Goal: Task Accomplishment & Management: Manage account settings

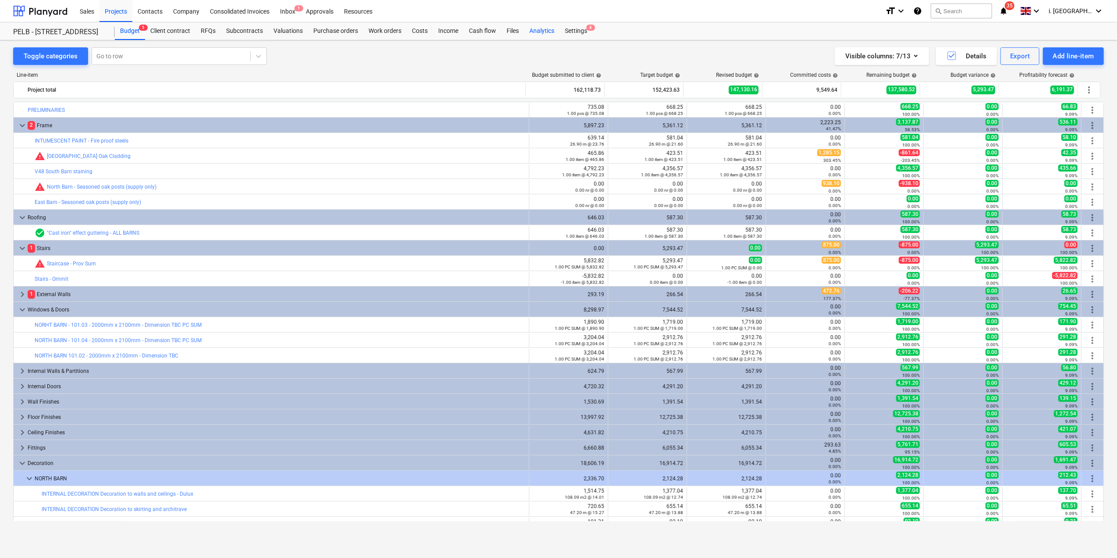
click at [544, 25] on div "Analytics" at bounding box center [542, 31] width 36 height 18
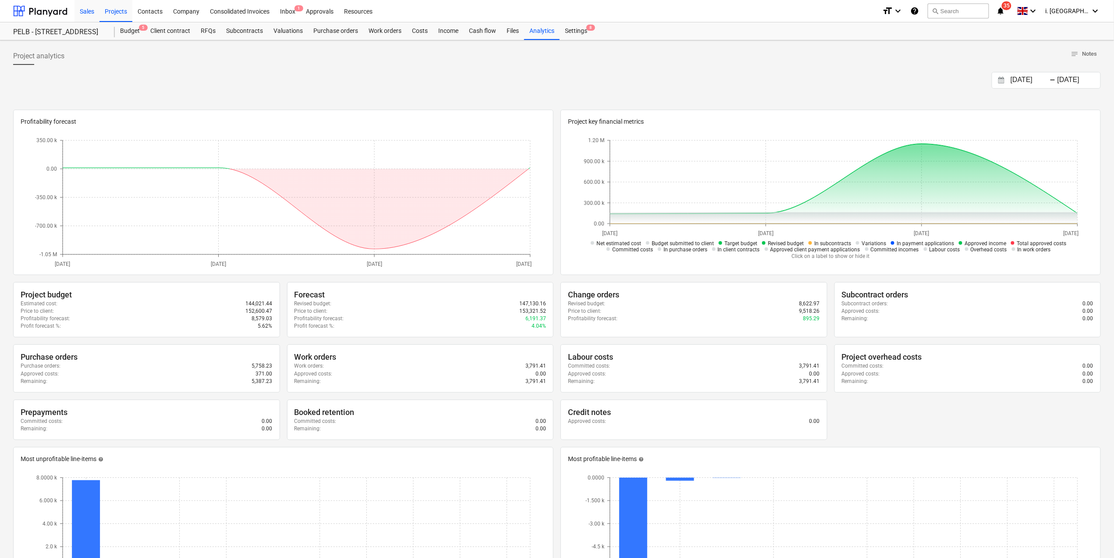
click at [88, 11] on div "Sales" at bounding box center [87, 11] width 25 height 22
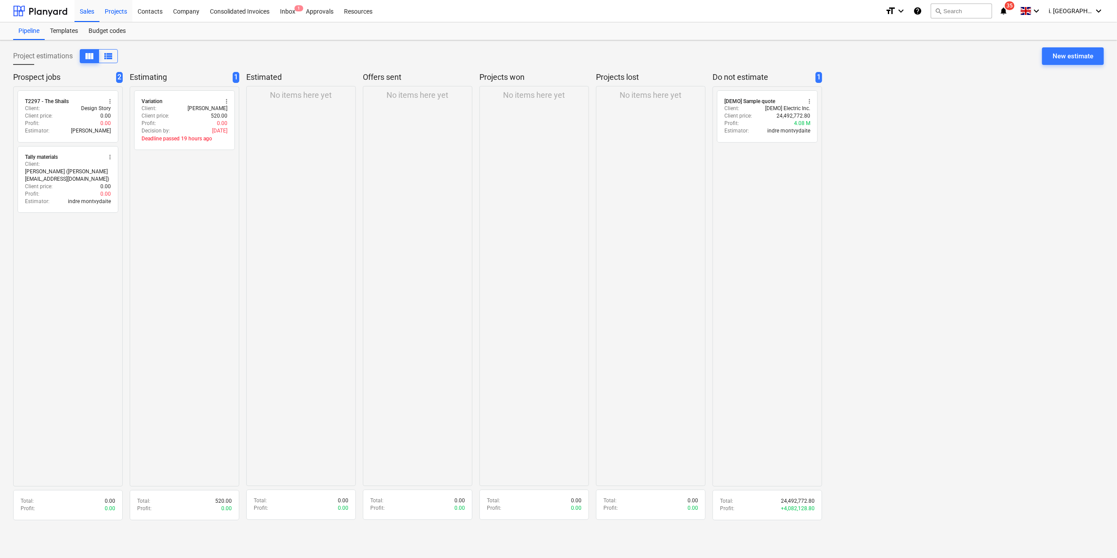
click at [109, 11] on div "Projects" at bounding box center [116, 11] width 33 height 22
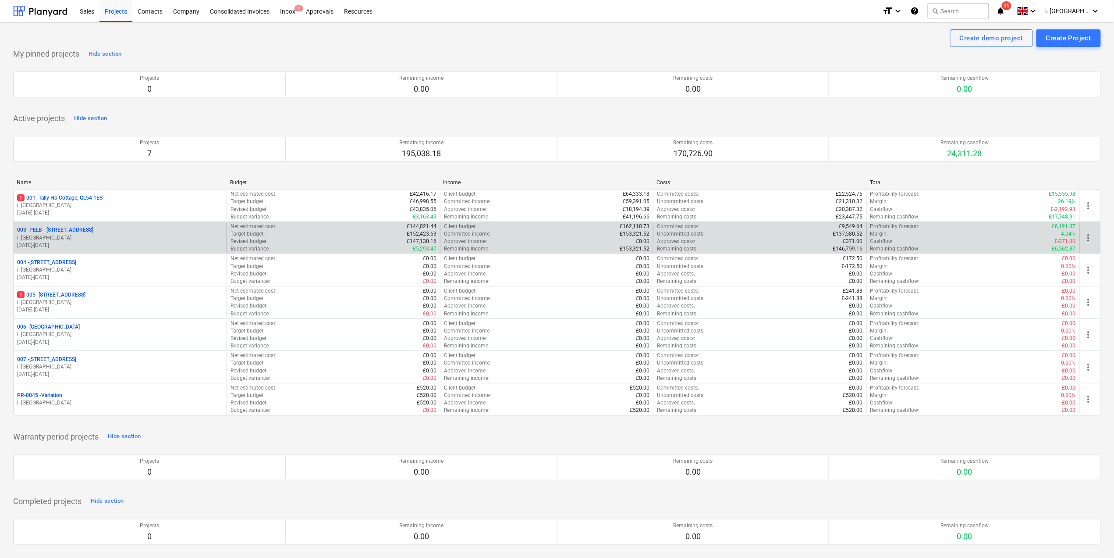
click at [81, 230] on p "003 - PELB - [GEOGRAPHIC_DATA], [GEOGRAPHIC_DATA], GL2 7NE" at bounding box center [55, 229] width 76 height 7
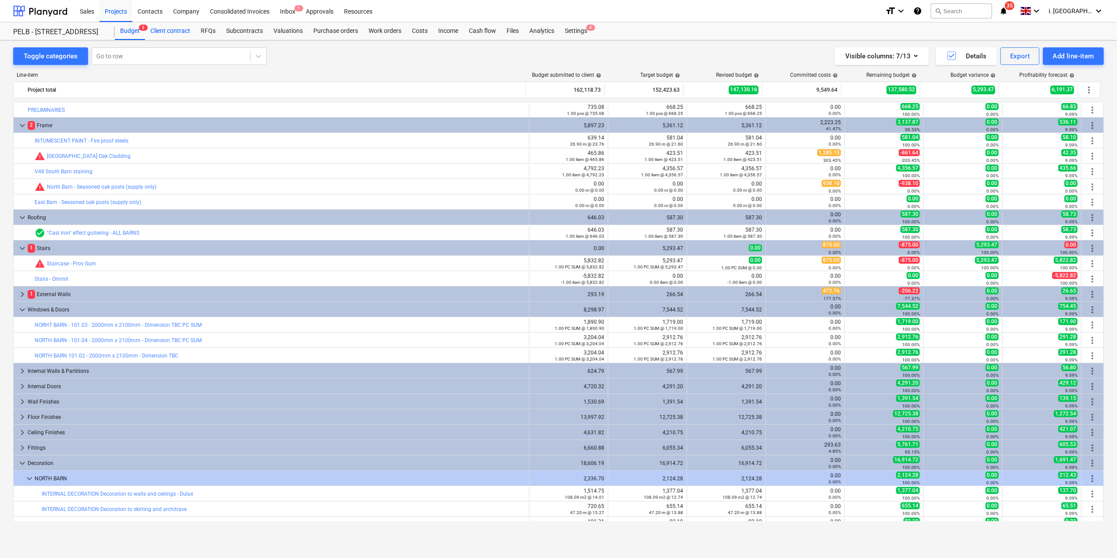
click at [179, 28] on div "Client contract" at bounding box center [170, 31] width 50 height 18
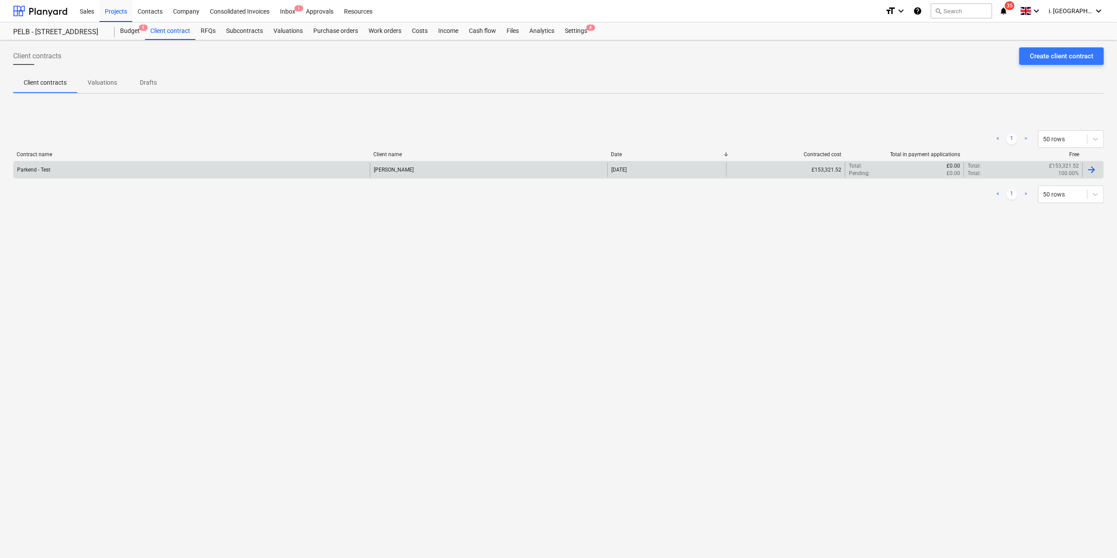
click at [107, 162] on div "Parkend - Test" at bounding box center [192, 169] width 356 height 15
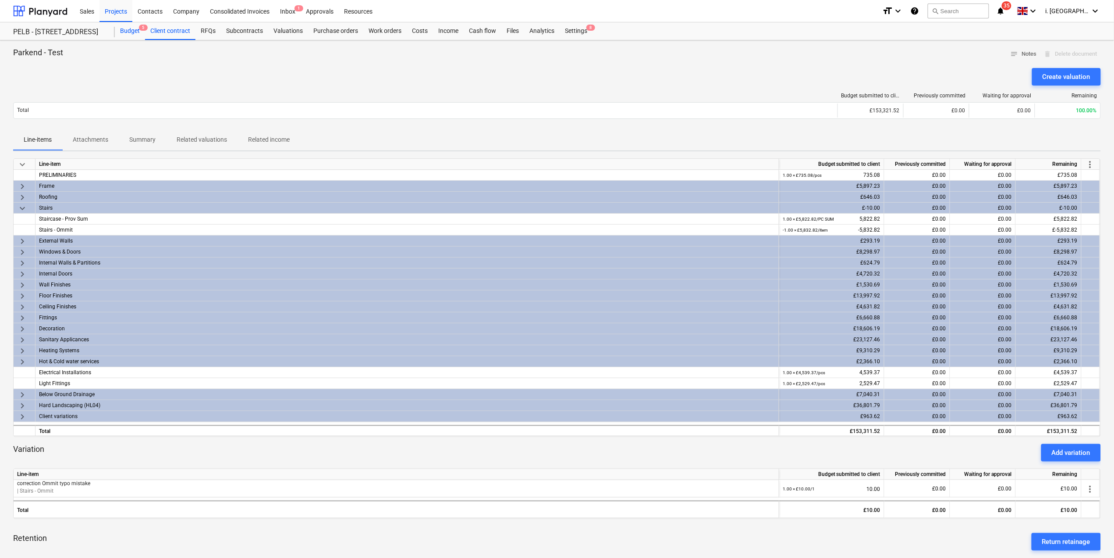
click at [135, 31] on div "Budget 5" at bounding box center [130, 31] width 30 height 18
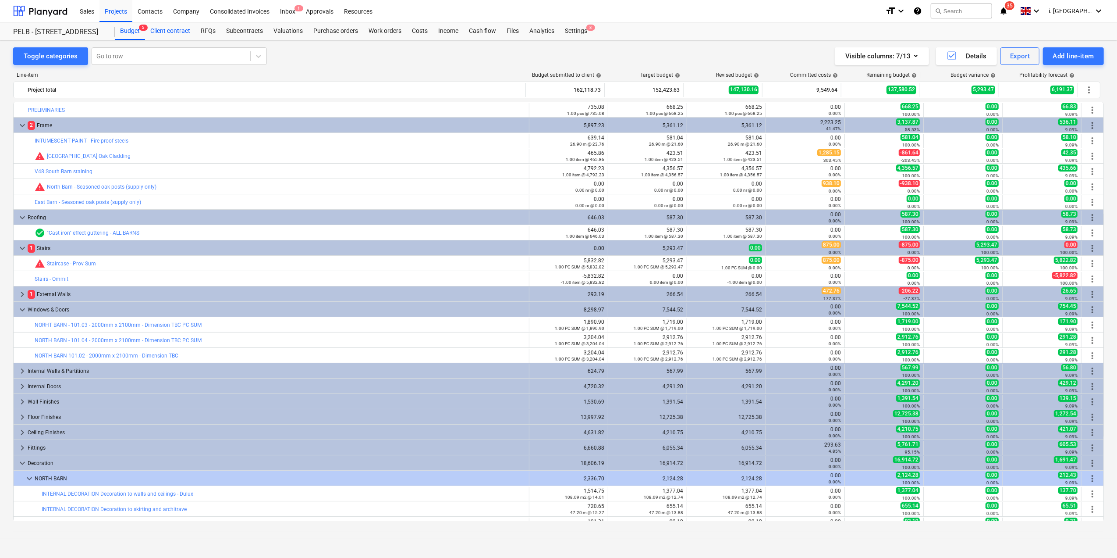
click at [169, 28] on div "Client contract" at bounding box center [170, 31] width 50 height 18
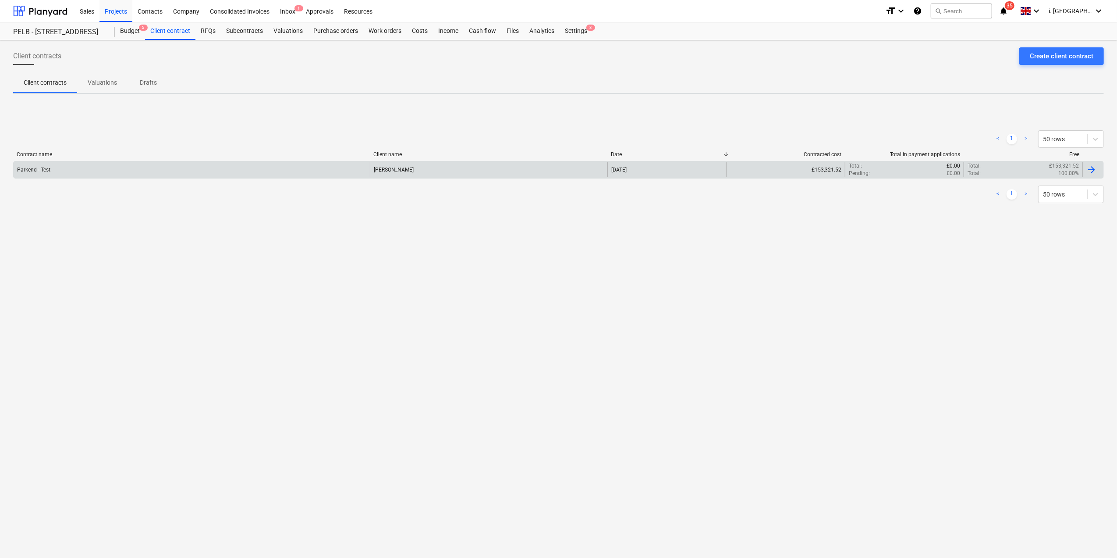
click at [549, 161] on div "Parkend - Test [PERSON_NAME] [DATE] £153,321.52 Total : £0.00 Pending : £0.00 T…" at bounding box center [558, 170] width 1091 height 18
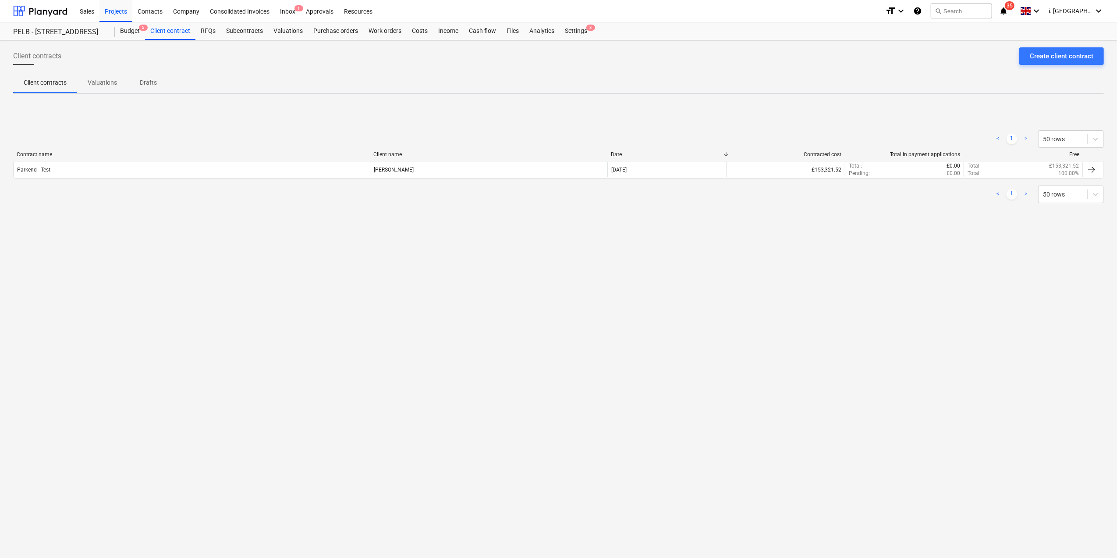
click at [549, 183] on div "< 1 > 50 rows" at bounding box center [558, 194] width 1091 height 25
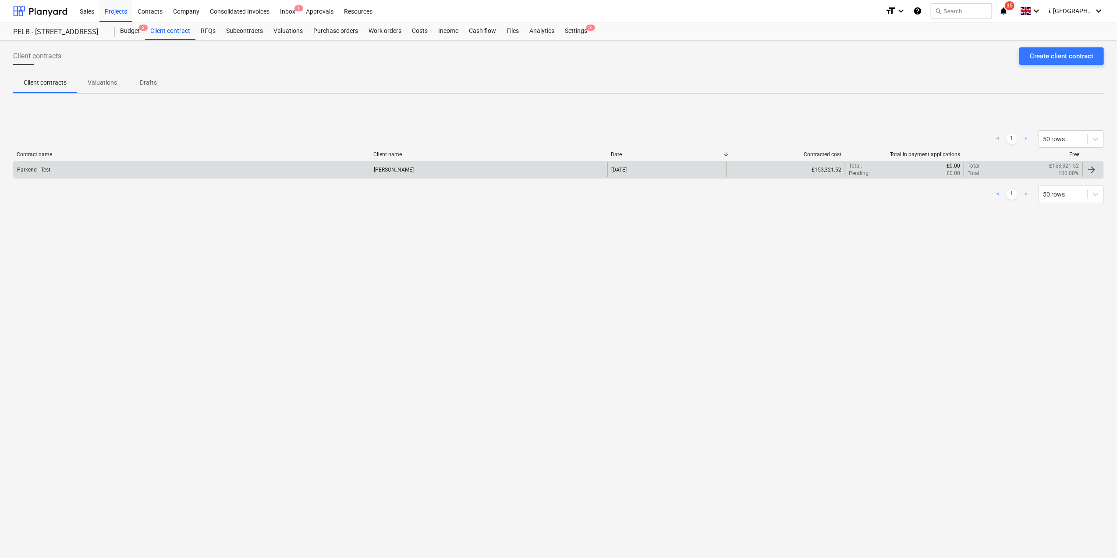
click at [549, 167] on div "[DATE]" at bounding box center [667, 169] width 119 height 15
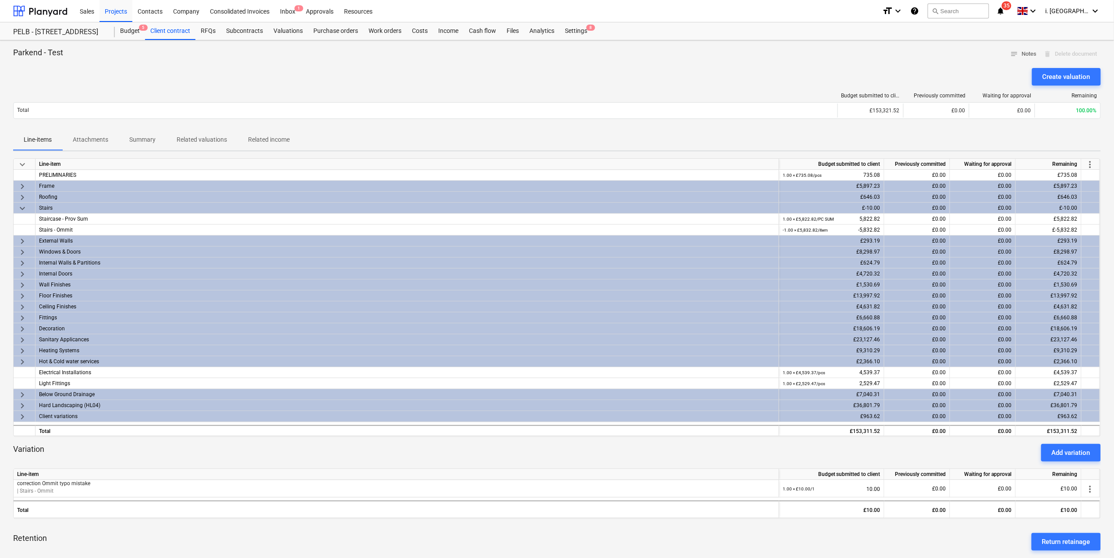
scroll to position [332, 0]
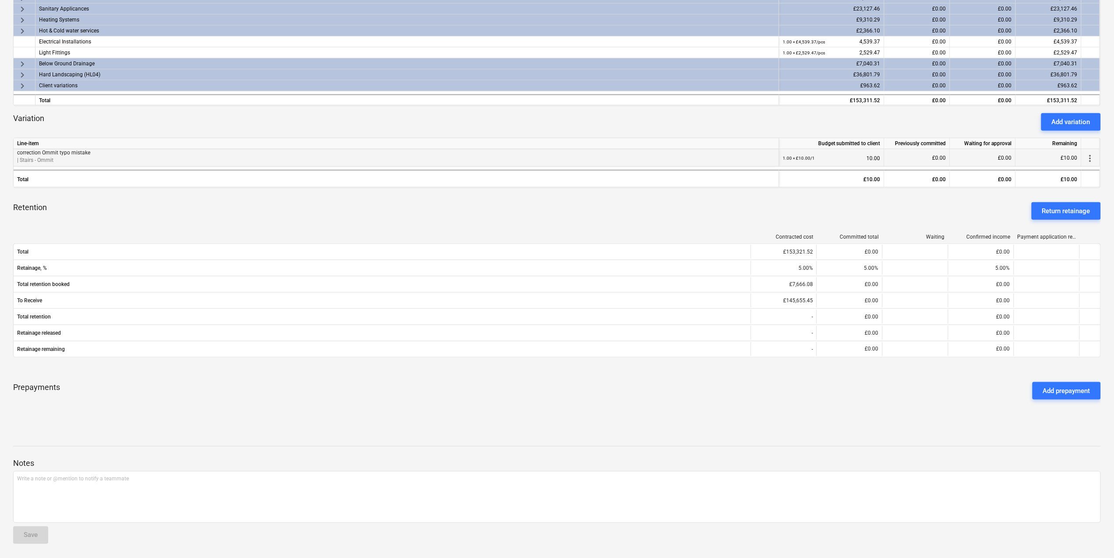
click at [549, 154] on span "more_vert" at bounding box center [1090, 158] width 11 height 11
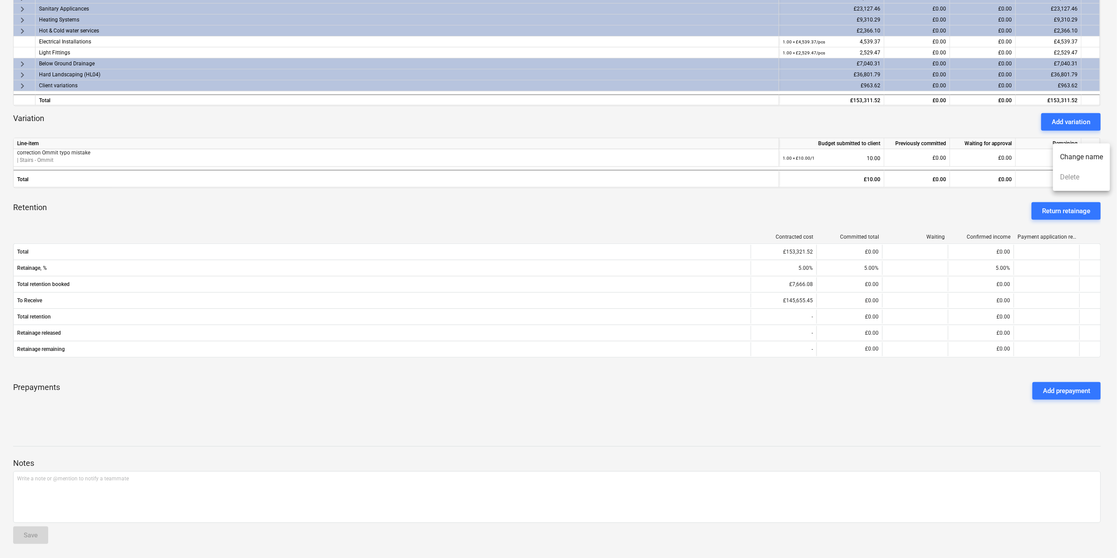
click at [549, 183] on div at bounding box center [558, 279] width 1117 height 558
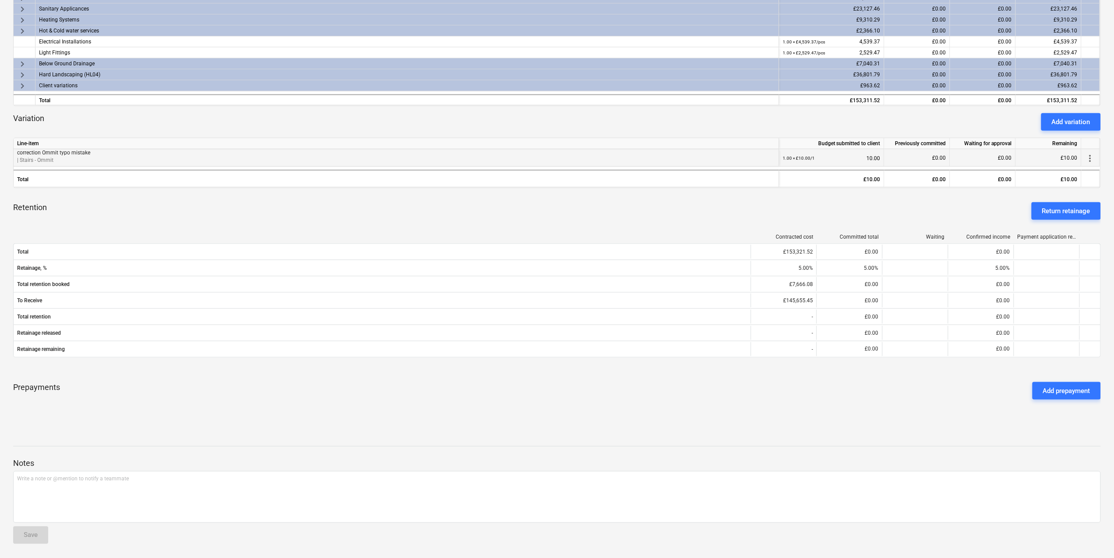
click at [549, 153] on p "correction Ommit typo mistake" at bounding box center [396, 152] width 758 height 7
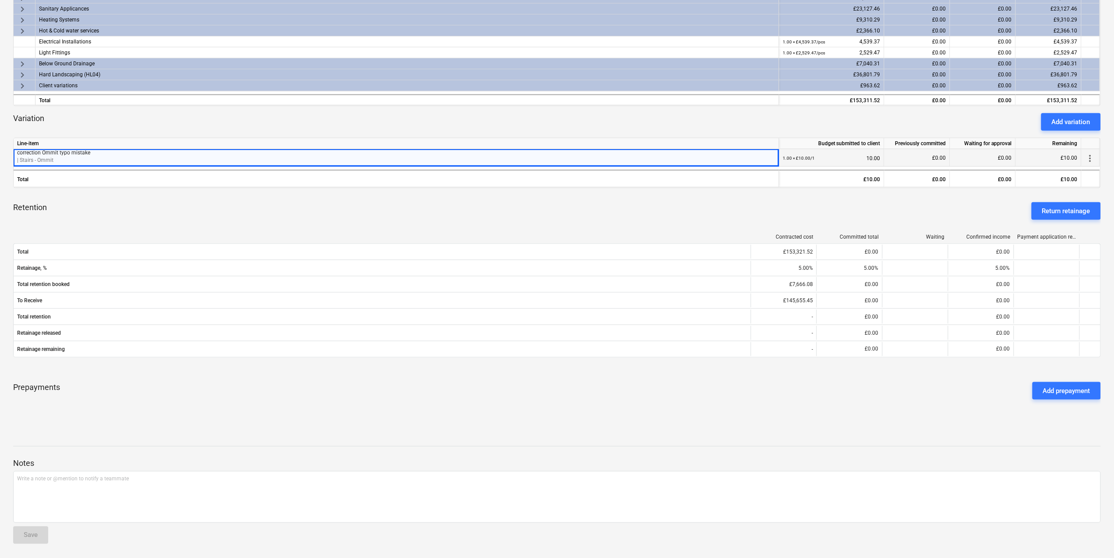
click at [549, 154] on div "more_vert" at bounding box center [1091, 158] width 18 height 18
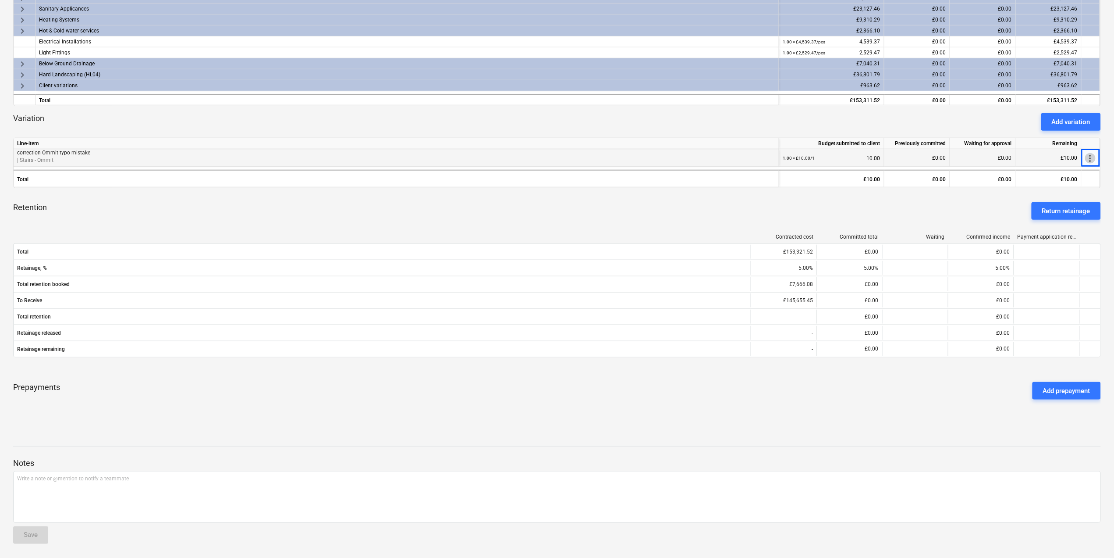
click at [549, 154] on span "more_vert" at bounding box center [1090, 158] width 11 height 11
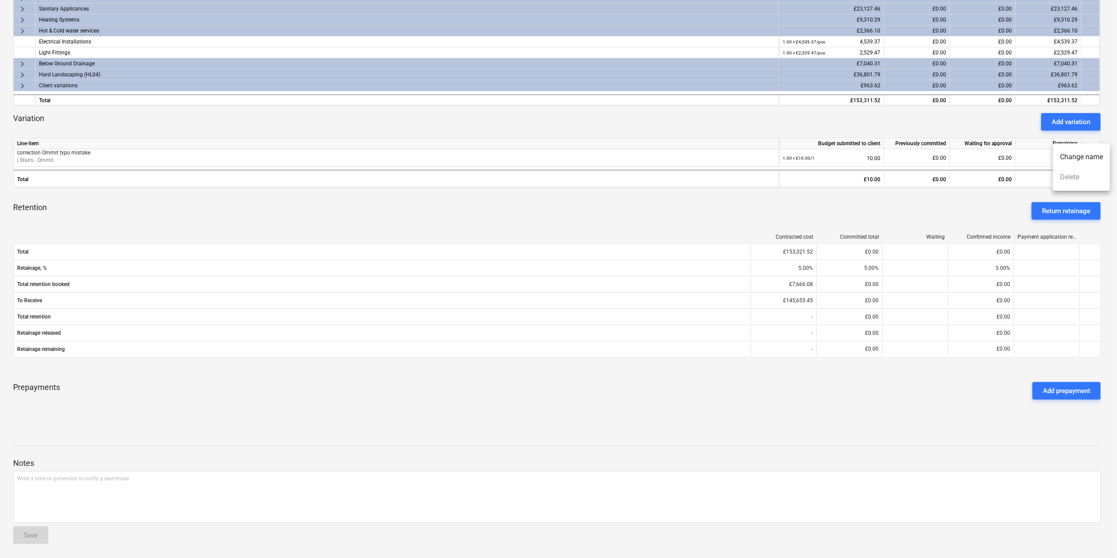
click at [274, 177] on div at bounding box center [558, 279] width 1117 height 558
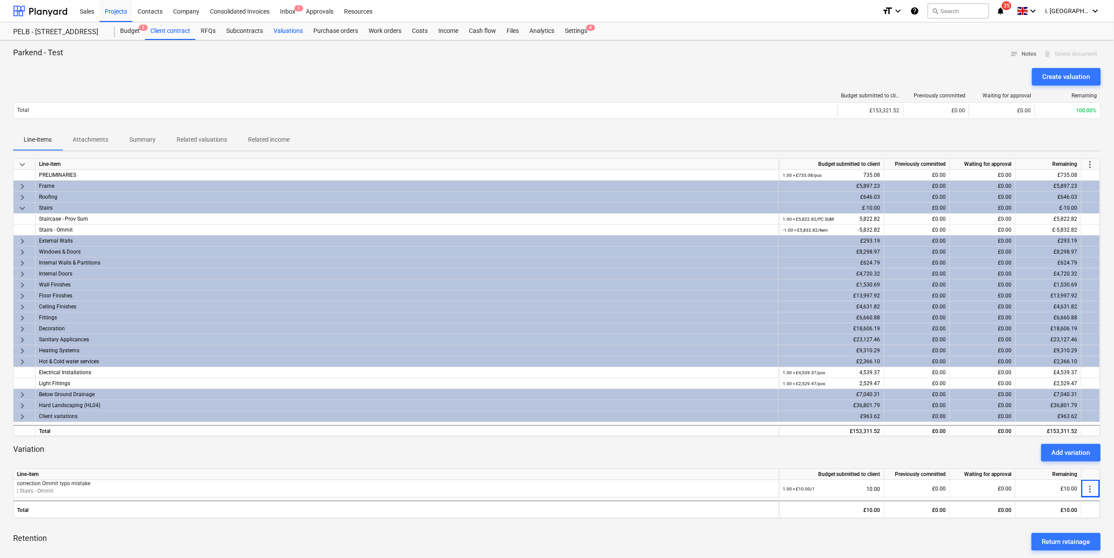
click at [293, 28] on div "Valuations" at bounding box center [288, 31] width 40 height 18
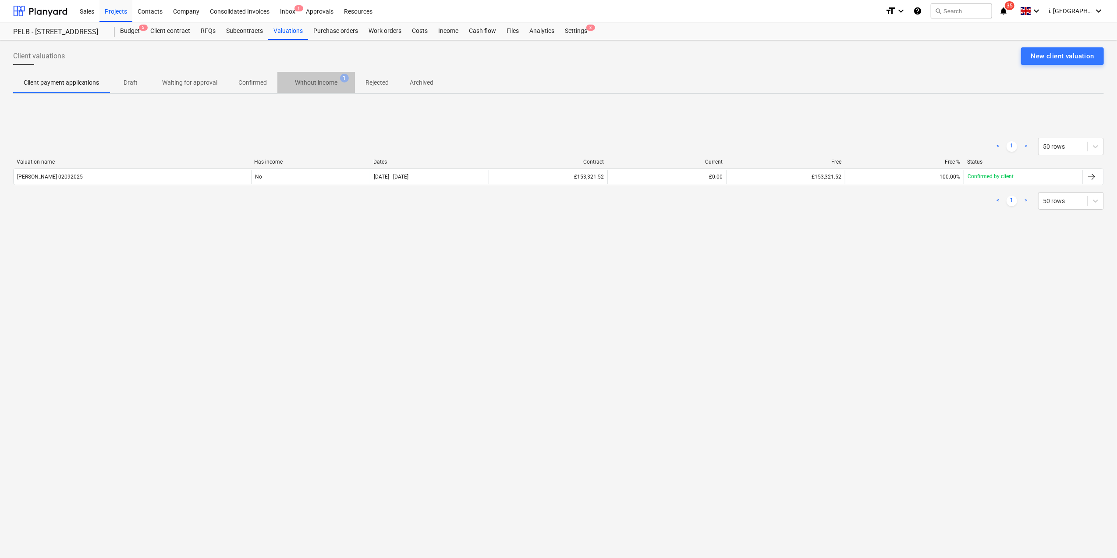
click at [316, 82] on p "Without income" at bounding box center [316, 82] width 43 height 9
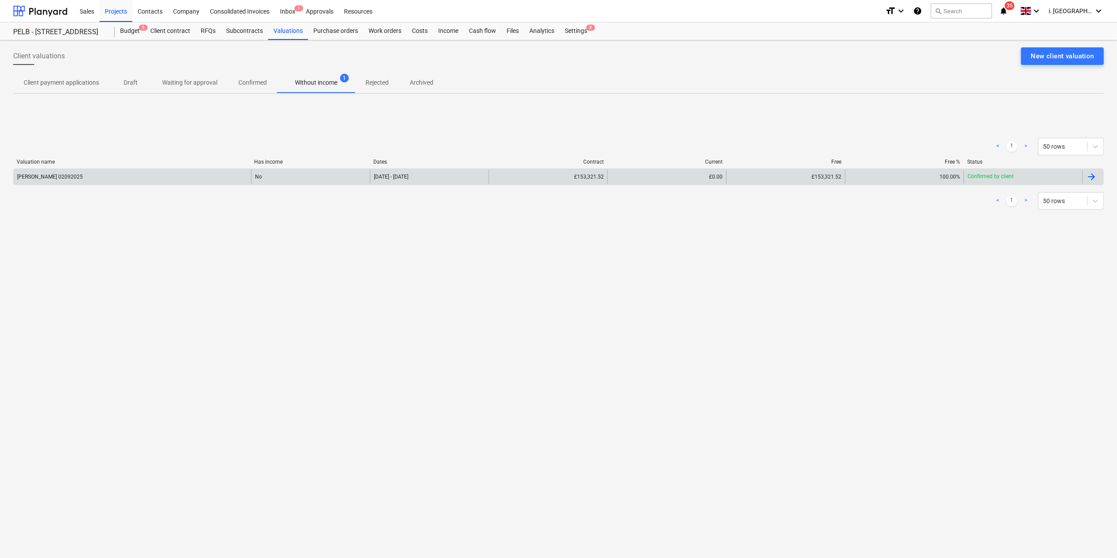
click at [93, 180] on div "[PERSON_NAME] 02092025" at bounding box center [133, 177] width 238 height 14
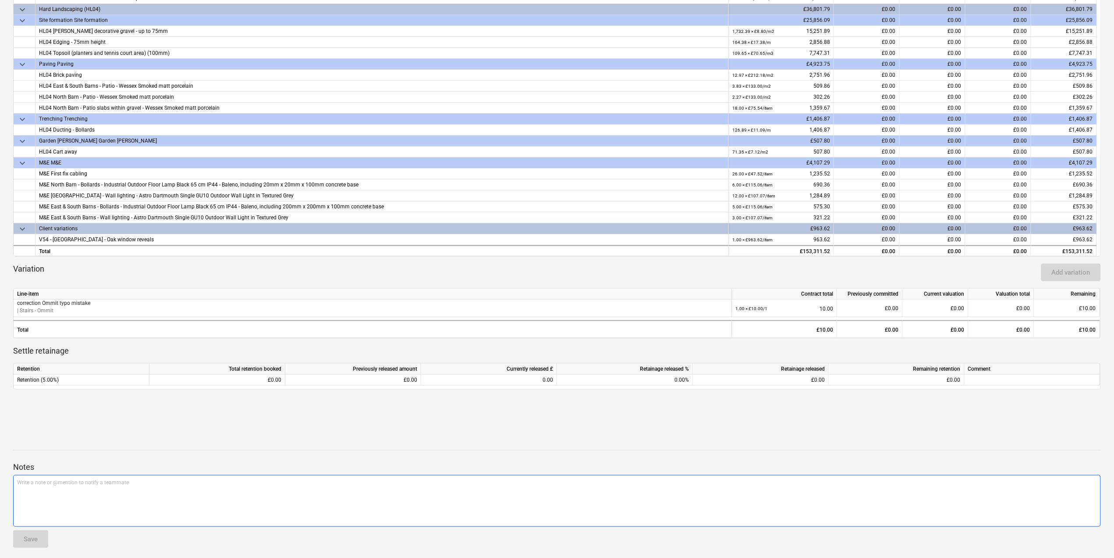
scroll to position [297, 0]
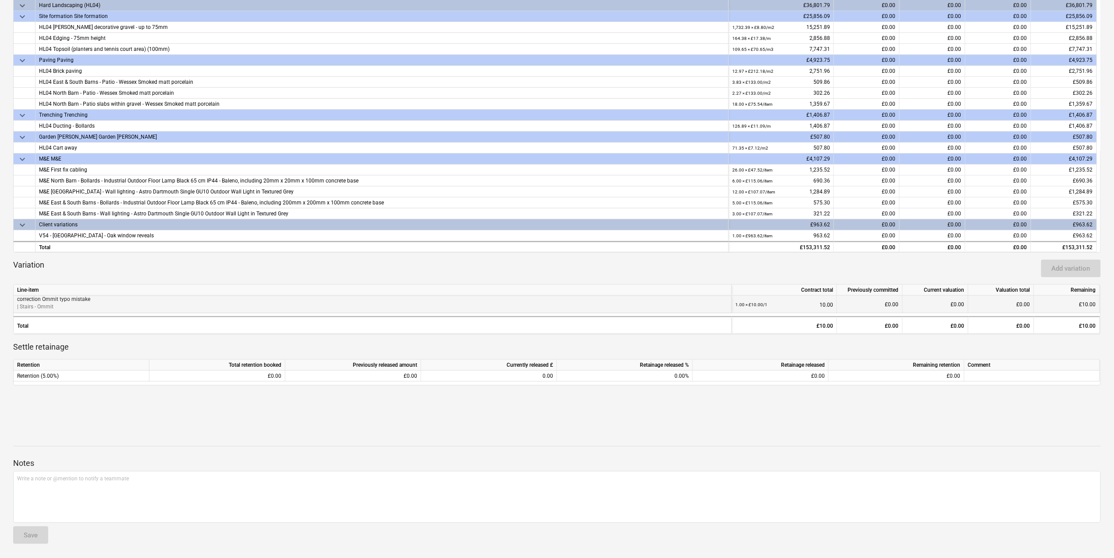
click at [241, 252] on p "| Stairs - Ommit" at bounding box center [372, 306] width 711 height 7
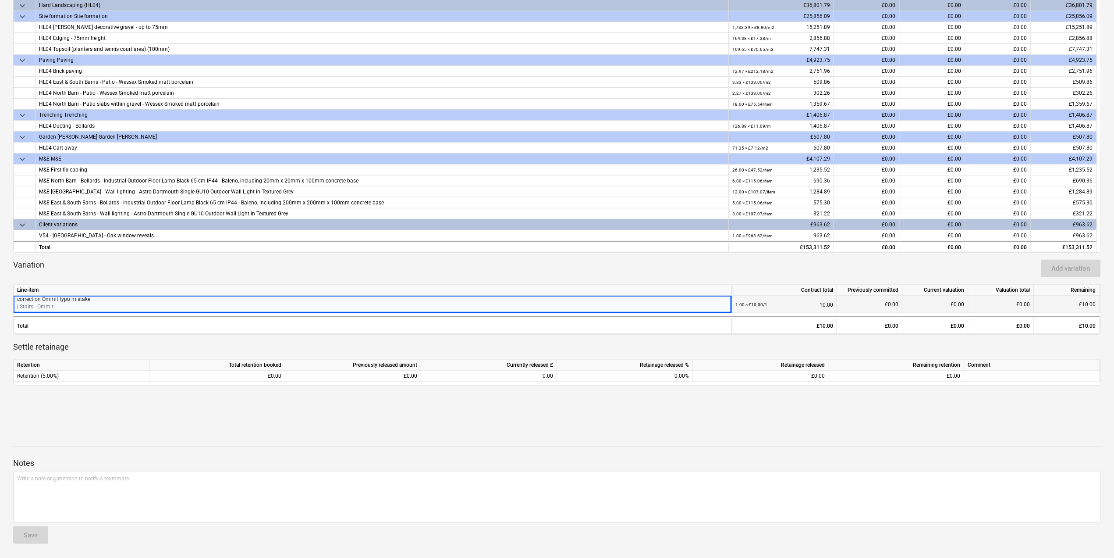
click at [67, 252] on p "correction Ommit typo mistake" at bounding box center [372, 298] width 711 height 7
click at [549, 252] on div "£0.00" at bounding box center [1002, 304] width 66 height 18
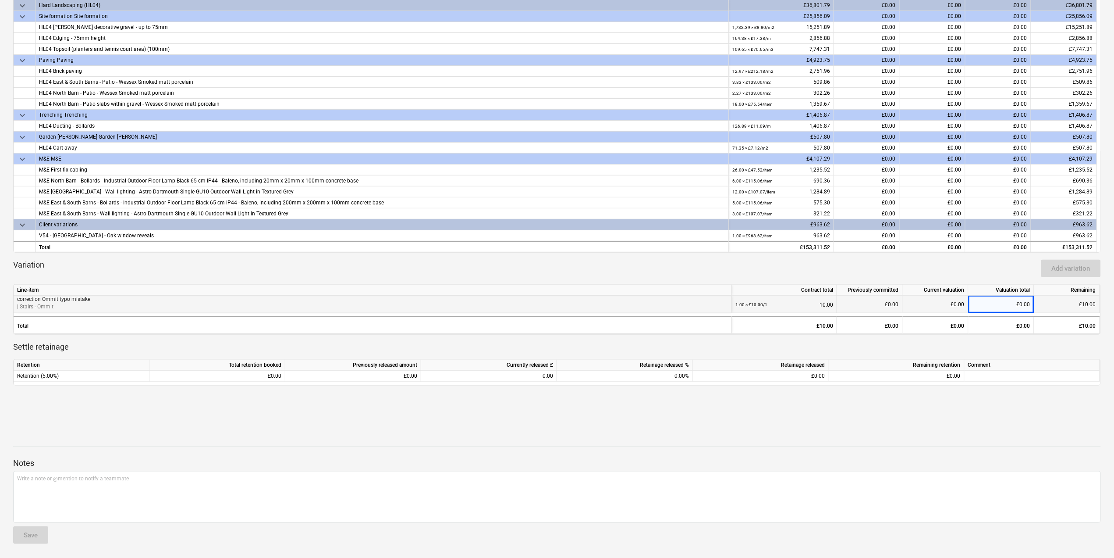
drag, startPoint x: 879, startPoint y: 306, endPoint x: 774, endPoint y: 308, distance: 105.2
click at [549, 252] on div "£0.00" at bounding box center [870, 304] width 66 height 18
click at [549, 252] on div "1.00 × £10.00 / 1" at bounding box center [752, 304] width 32 height 18
click at [549, 252] on small "1.00 × £10.00 / 1" at bounding box center [752, 304] width 32 height 5
click at [90, 252] on p "| Stairs - Ommit" at bounding box center [372, 306] width 711 height 7
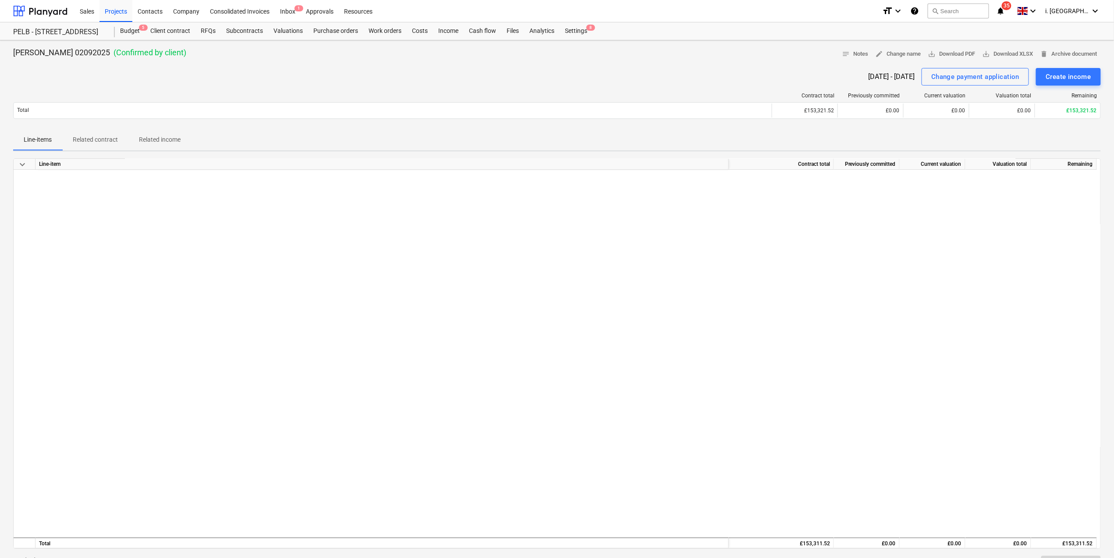
scroll to position [584, 0]
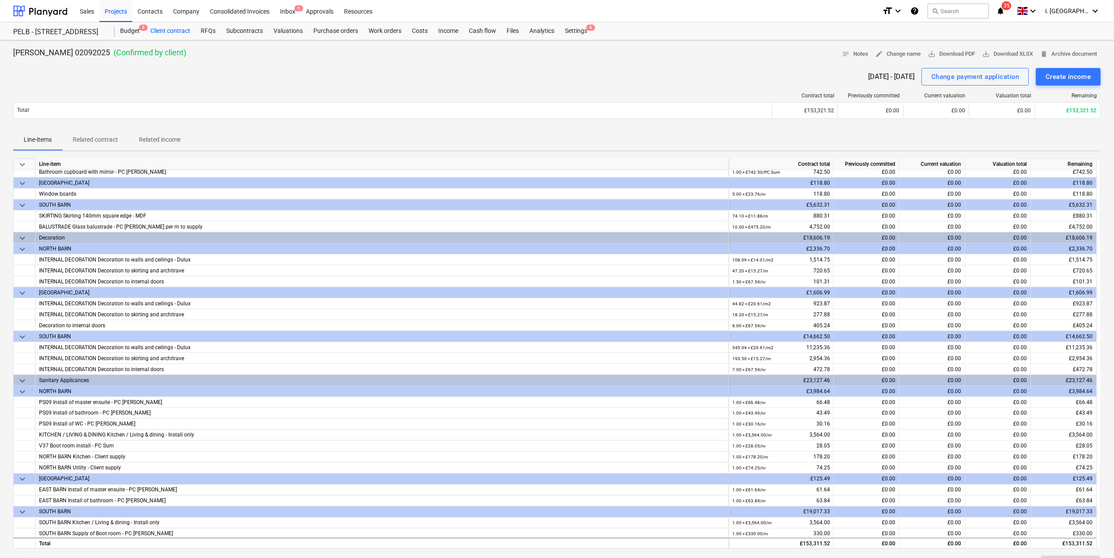
click at [166, 33] on div "Client contract" at bounding box center [170, 31] width 50 height 18
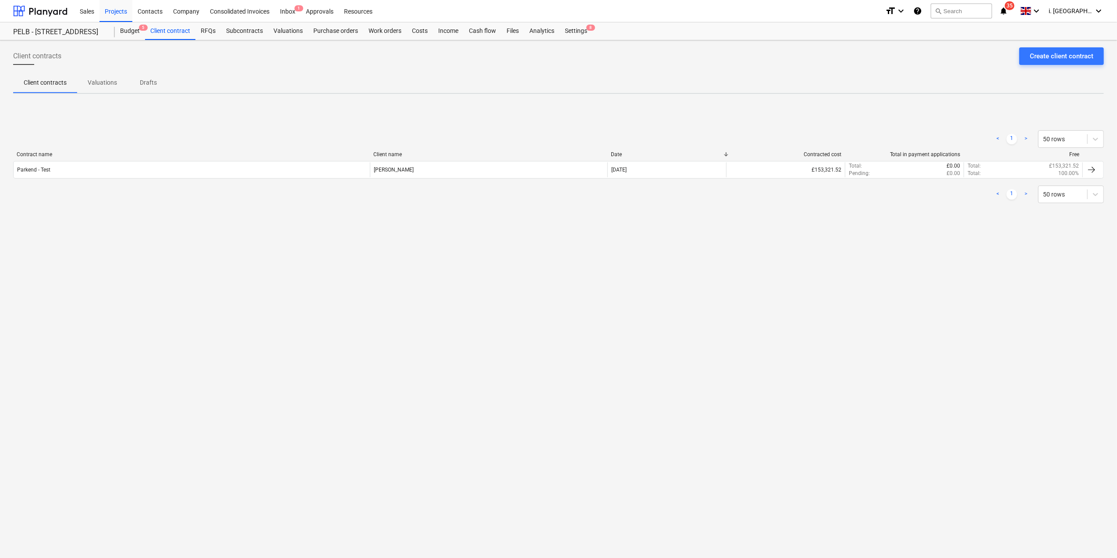
click at [104, 86] on p "Valuations" at bounding box center [102, 82] width 29 height 9
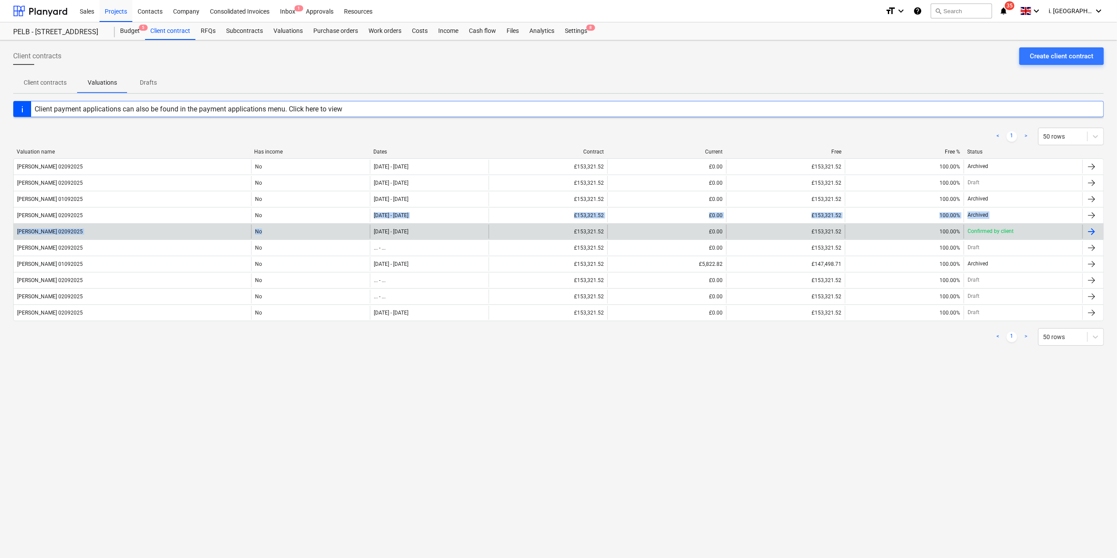
drag, startPoint x: 353, startPoint y: 221, endPoint x: 350, endPoint y: 225, distance: 5.4
click at [350, 225] on div "[PERSON_NAME] 02092025 No [DATE] - [DATE] £153,321.52 £0.00 £153,321.52 100.00%…" at bounding box center [558, 239] width 1091 height 163
click at [349, 227] on div "No" at bounding box center [310, 231] width 119 height 14
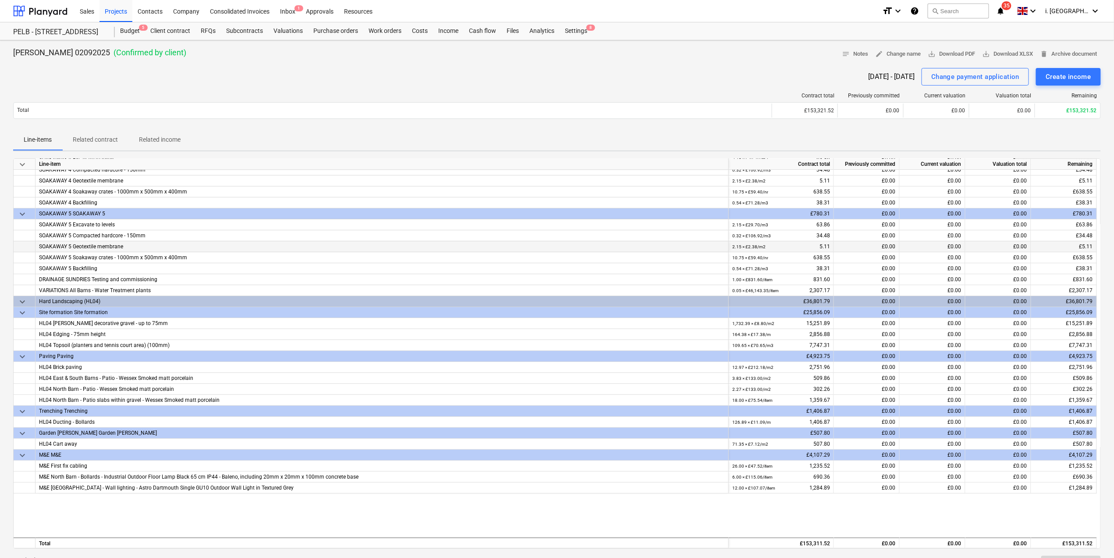
scroll to position [925, 0]
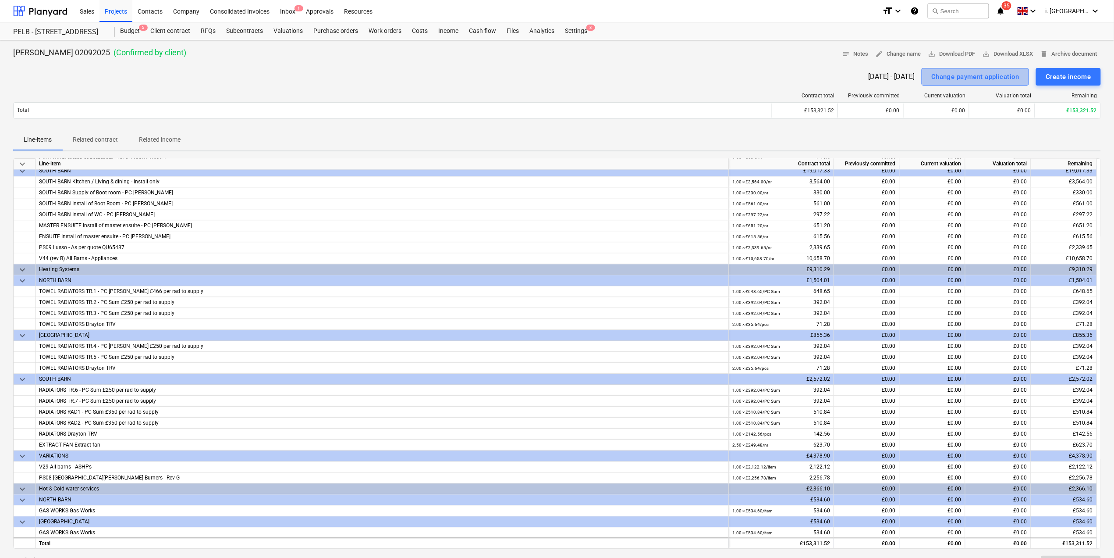
click at [549, 74] on div "Change payment application" at bounding box center [976, 76] width 88 height 11
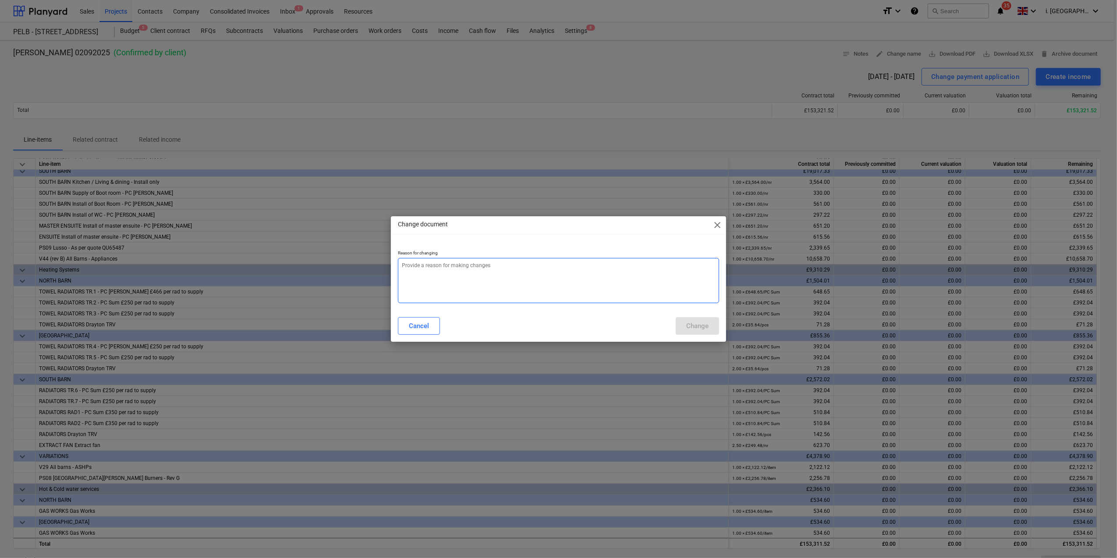
click at [543, 252] on textarea at bounding box center [558, 280] width 321 height 45
type textarea "x"
type textarea "c"
type textarea "x"
type textarea "co"
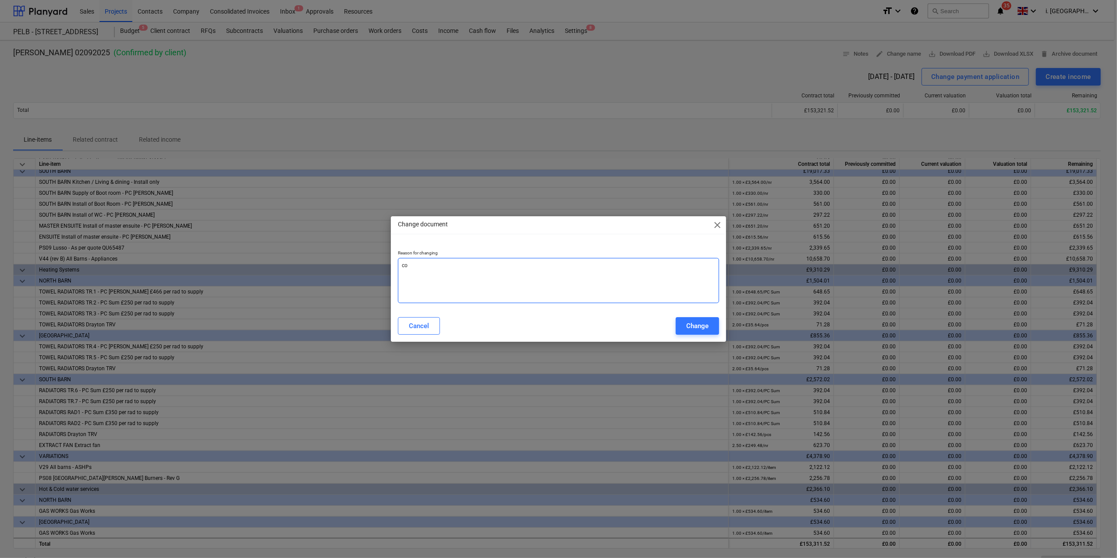
type textarea "x"
type textarea "cor"
type textarea "x"
type textarea "corr"
type textarea "x"
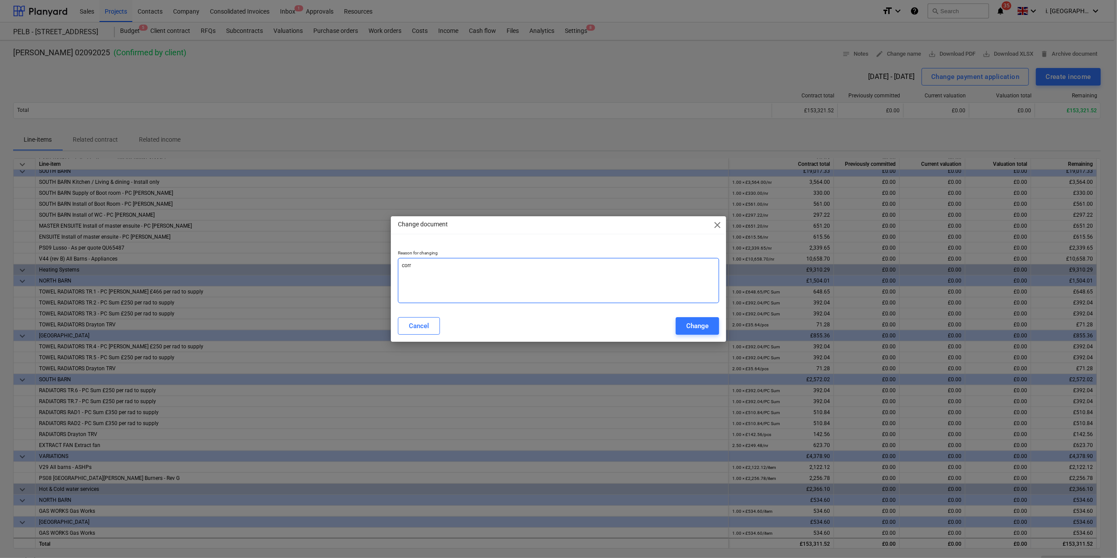
type textarea "corre"
type textarea "x"
type textarea "correc"
type textarea "x"
type textarea "correc"
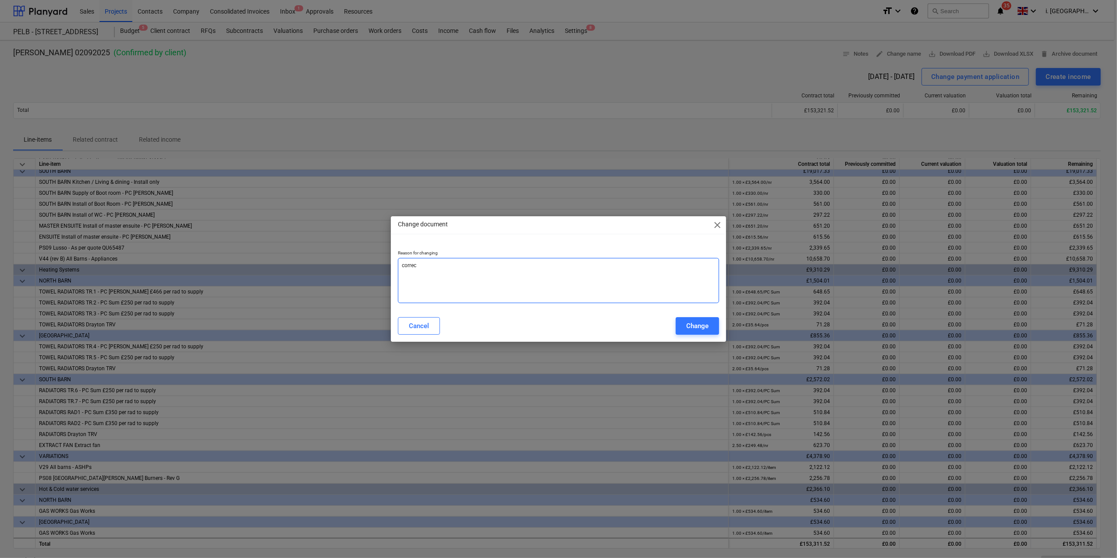
type textarea "x"
type textarea "correc t"
type textarea "x"
type textarea "correc ti"
type textarea "x"
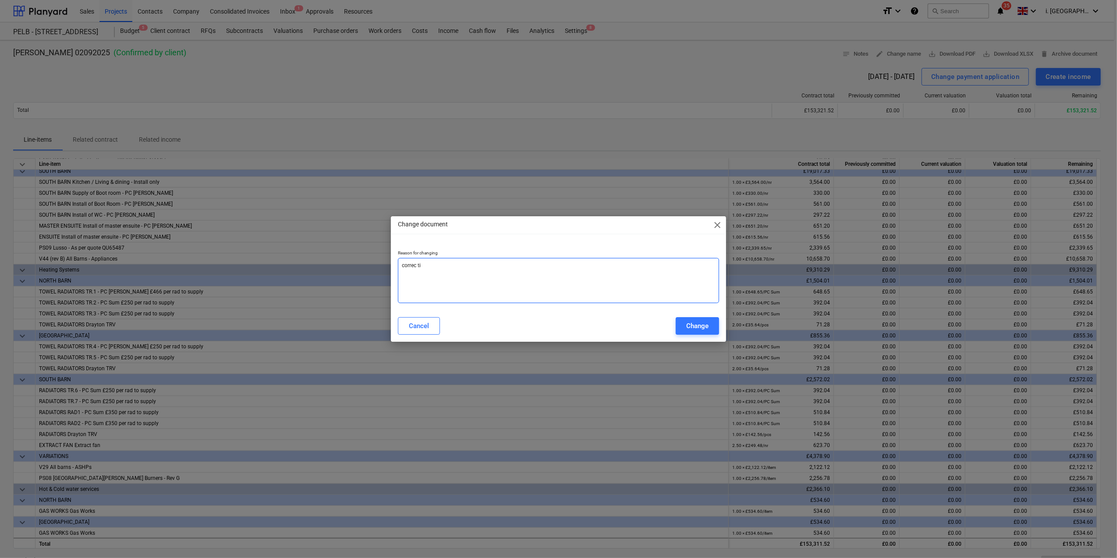
type textarea "correc tio"
type textarea "x"
type textarea "correc tion"
type textarea "x"
type textarea "correc tio"
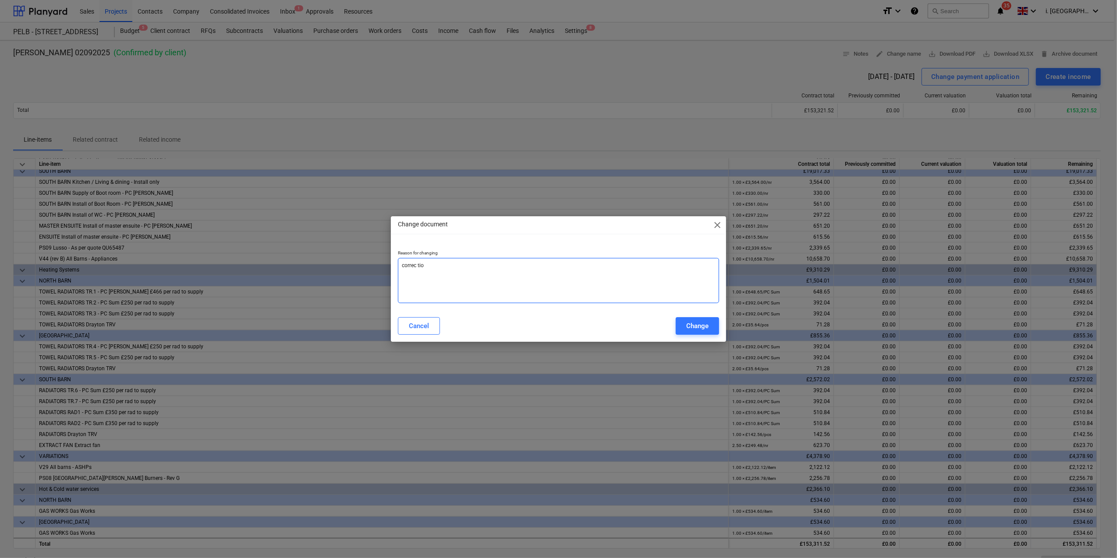
type textarea "x"
type textarea "correc ti"
type textarea "x"
type textarea "correc t"
type textarea "x"
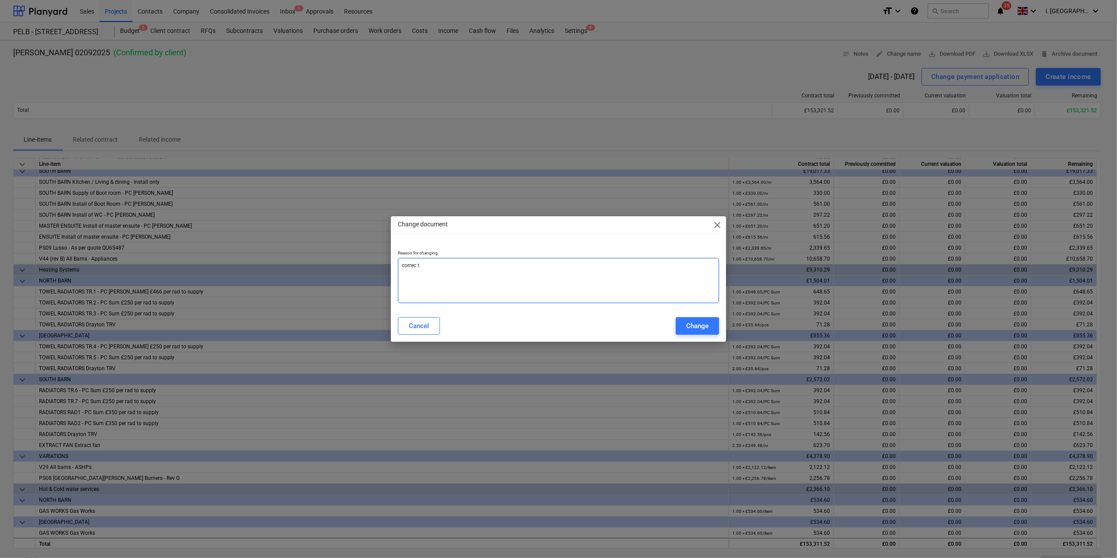
type textarea "correc"
type textarea "x"
type textarea "correc"
type textarea "x"
type textarea "correct"
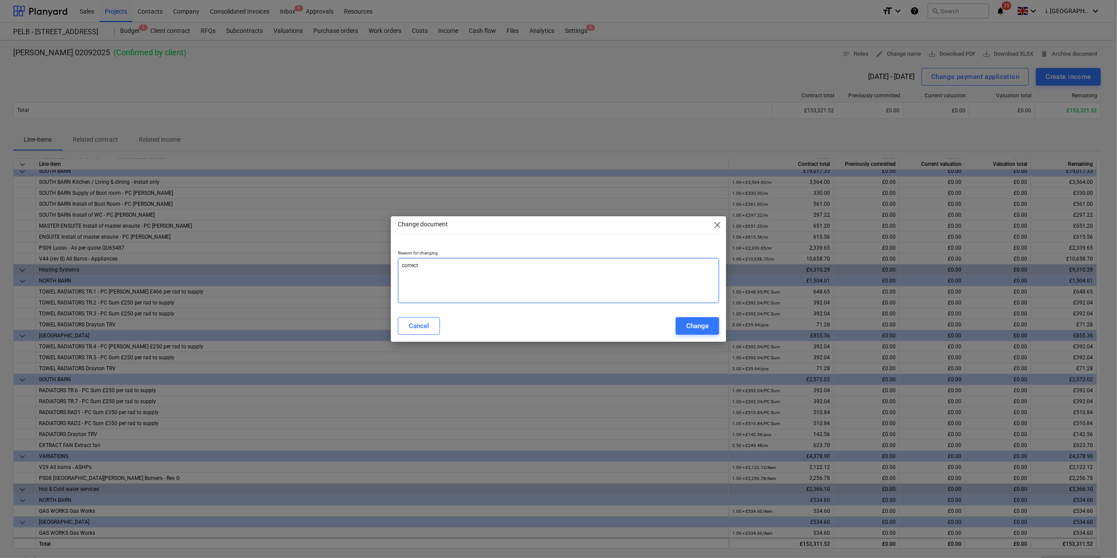
type textarea "x"
type textarea "correcti"
type textarea "x"
type textarea "correctio"
type textarea "x"
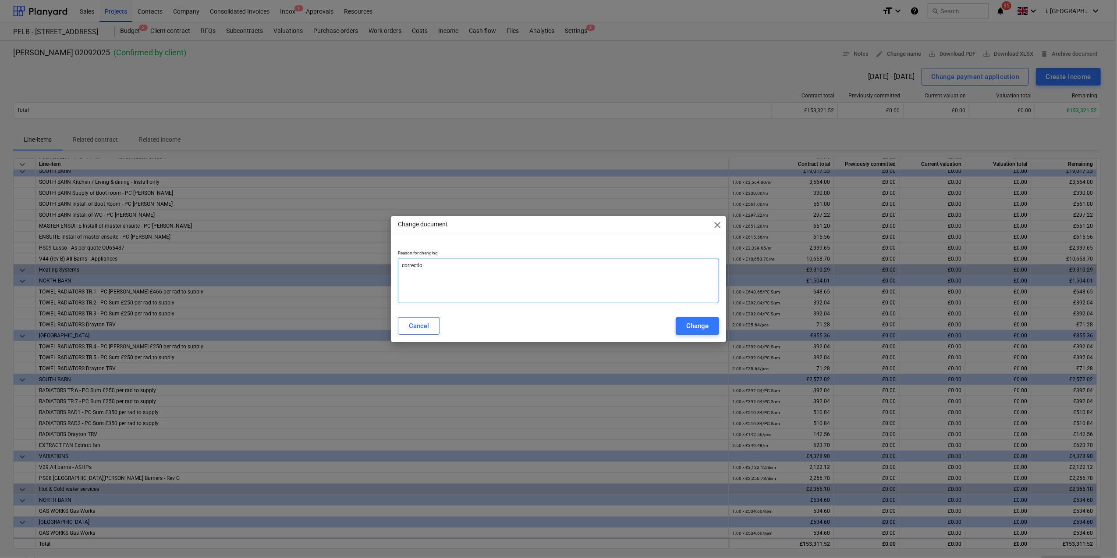
type textarea "correction"
type textarea "x"
type textarea "correction"
type textarea "x"
type textarea "correction r"
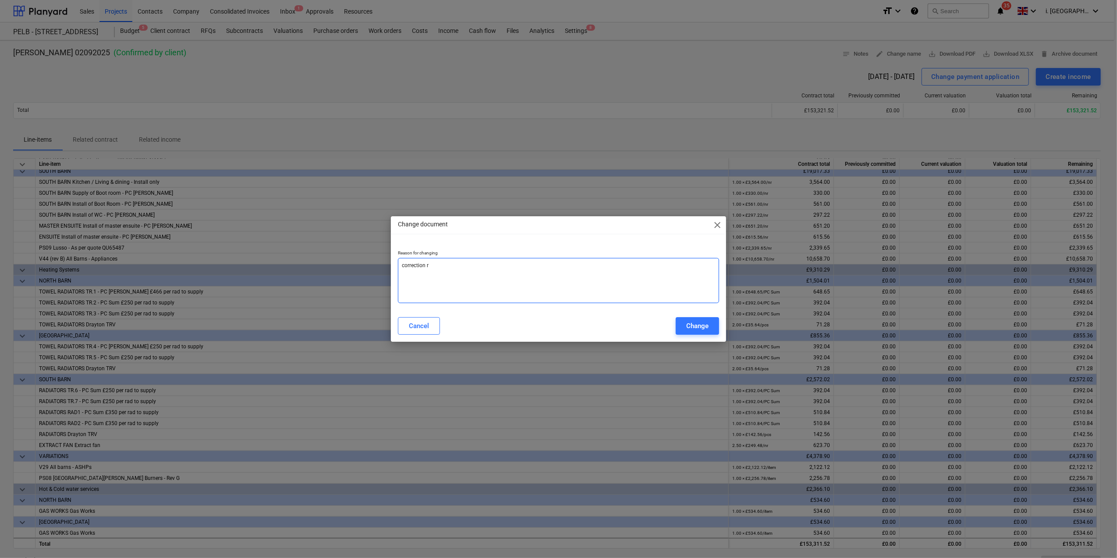
type textarea "x"
type textarea "correction re"
type textarea "x"
type textarea "correction req"
type textarea "x"
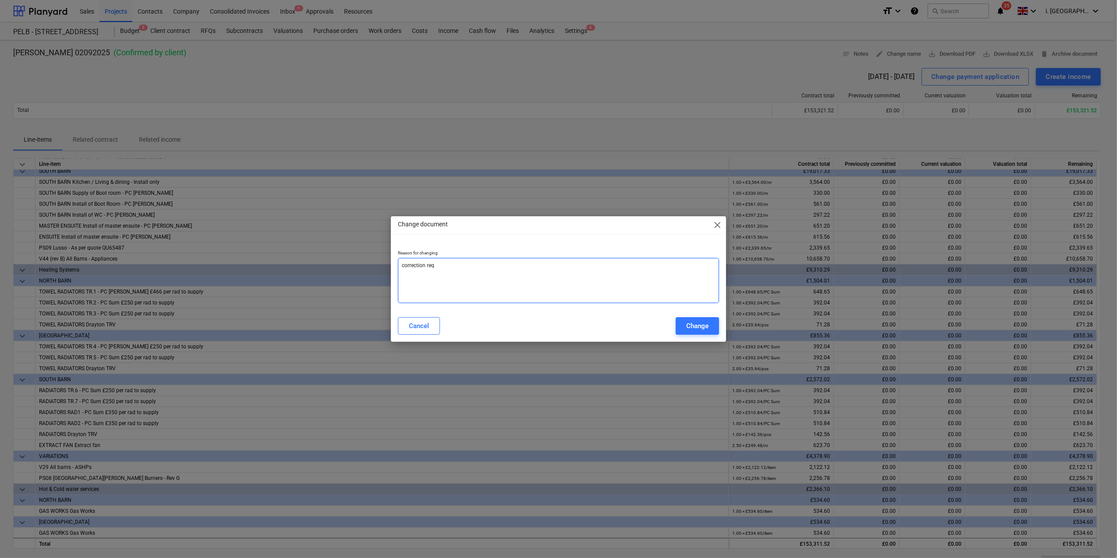
type textarea "correction requ"
type textarea "x"
type textarea "correction requi"
type textarea "x"
type textarea "correction requir"
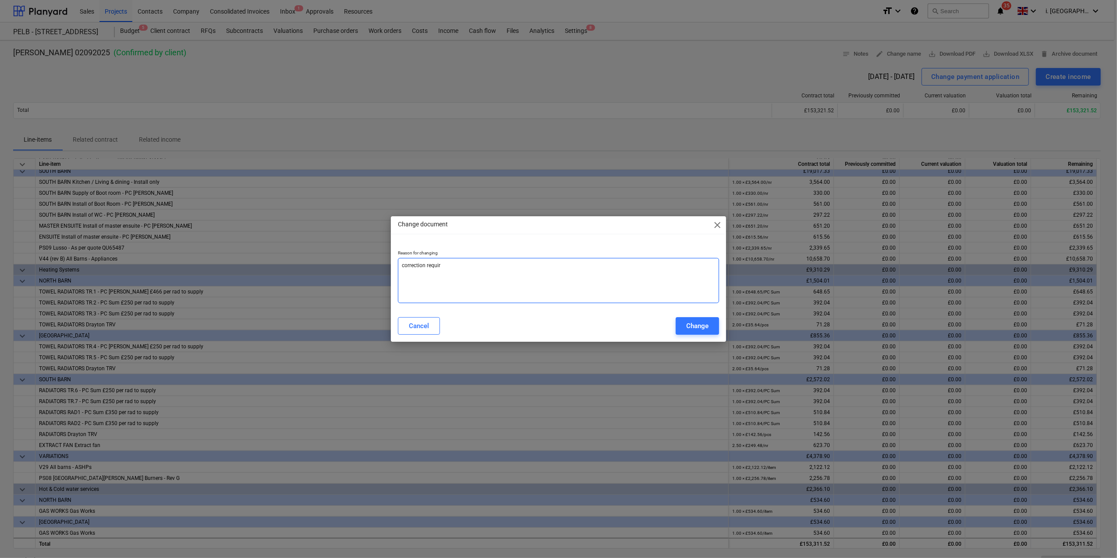
type textarea "x"
type textarea "correction require"
type textarea "x"
type textarea "correction required"
click at [549, 252] on div "Change" at bounding box center [698, 325] width 22 height 11
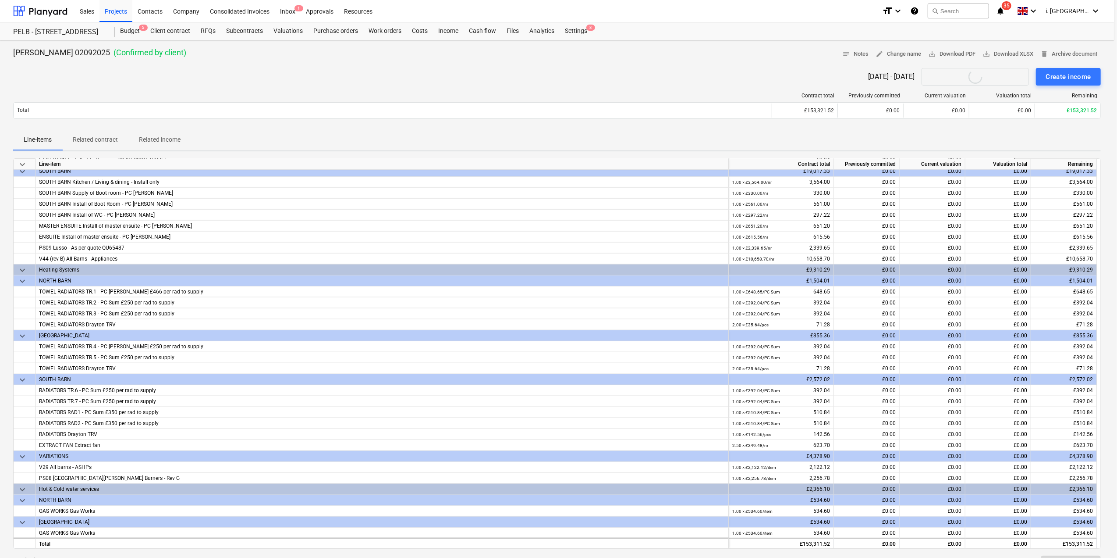
type textarea "x"
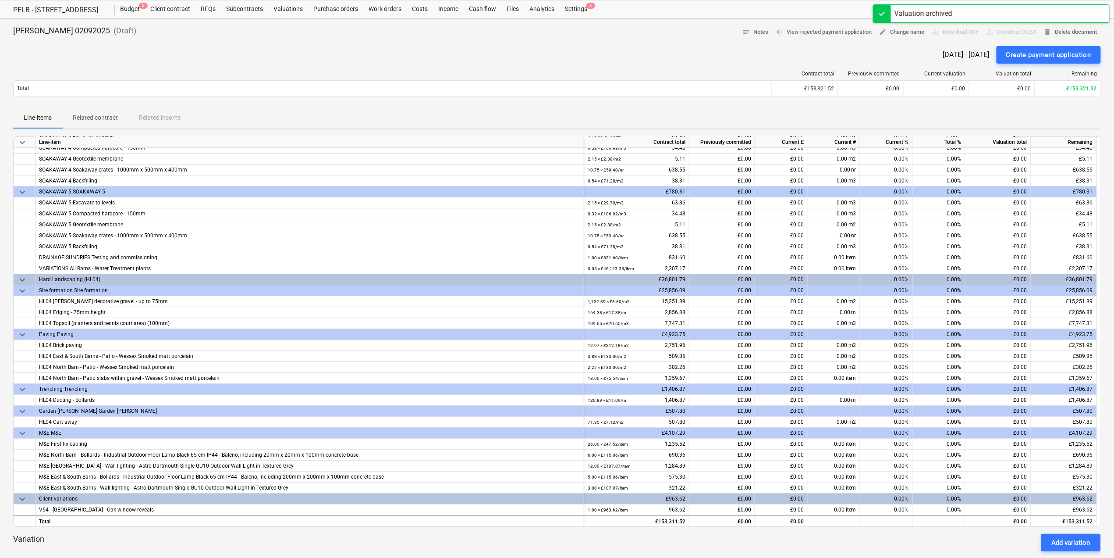
scroll to position [297, 0]
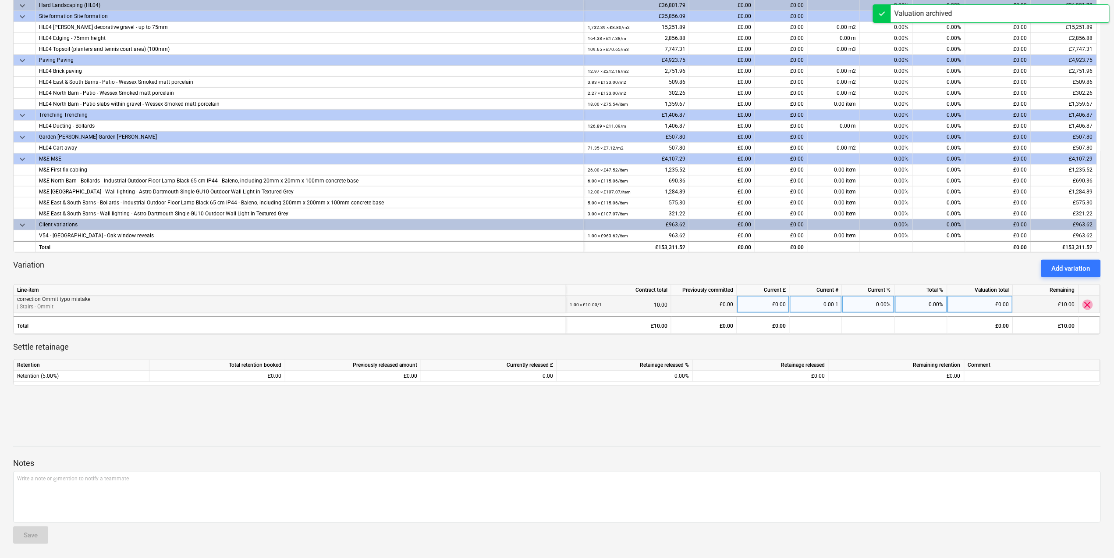
click at [549, 252] on span "clear" at bounding box center [1088, 304] width 11 height 11
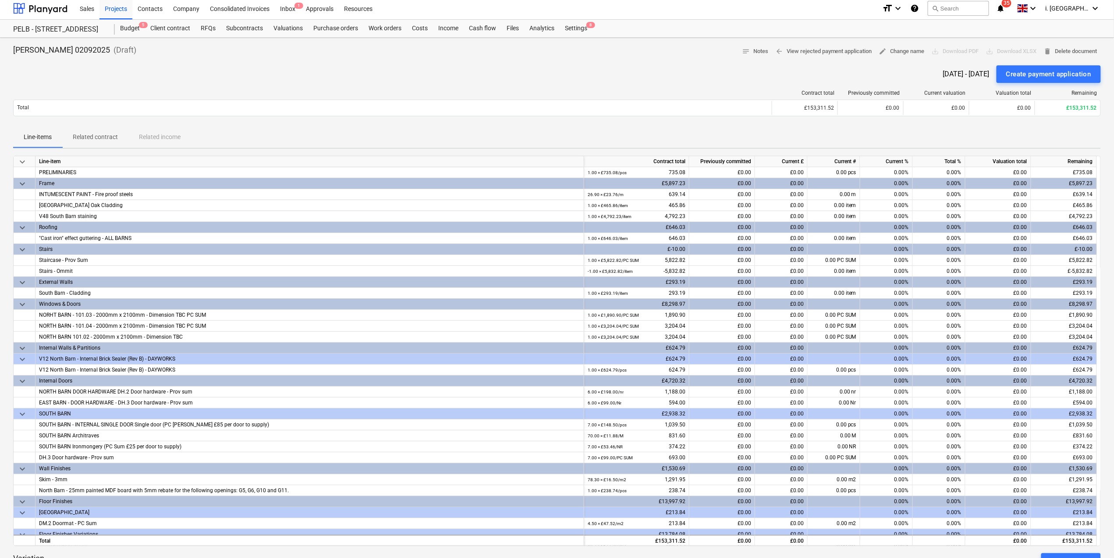
scroll to position [0, 0]
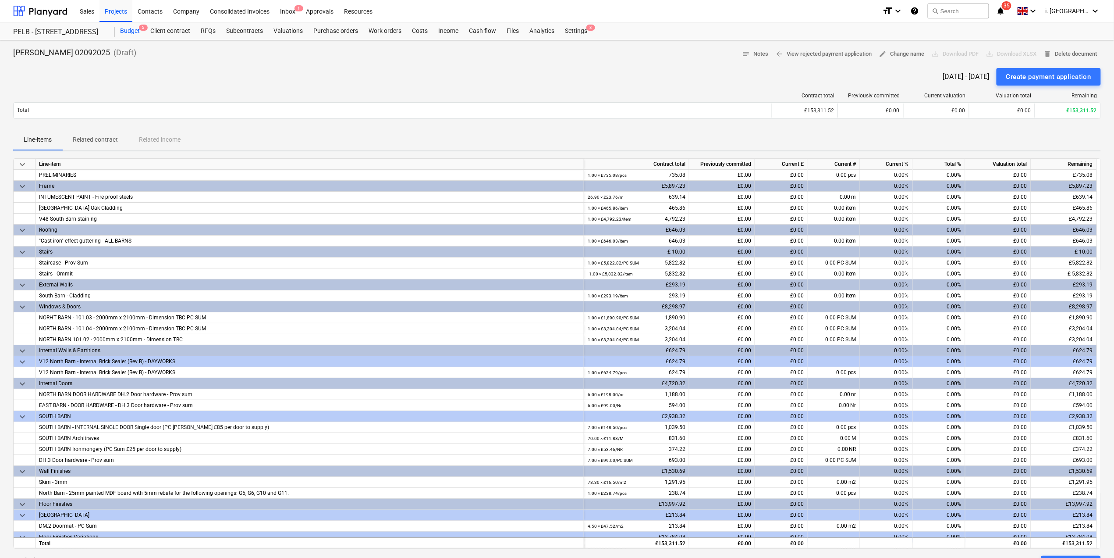
click at [141, 25] on span "5" at bounding box center [143, 28] width 9 height 6
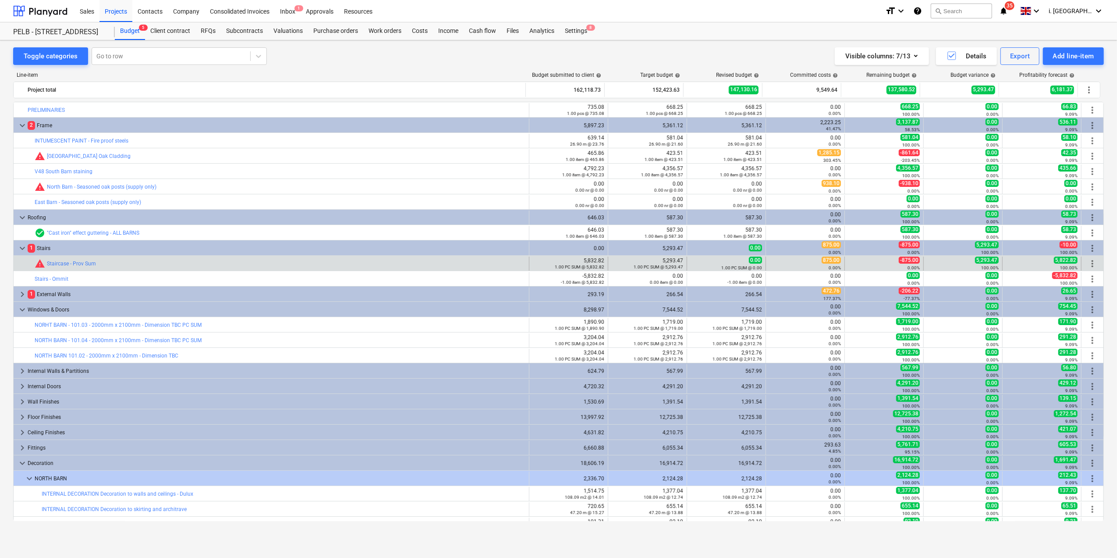
click at [549, 252] on span "more_vert" at bounding box center [1093, 263] width 11 height 11
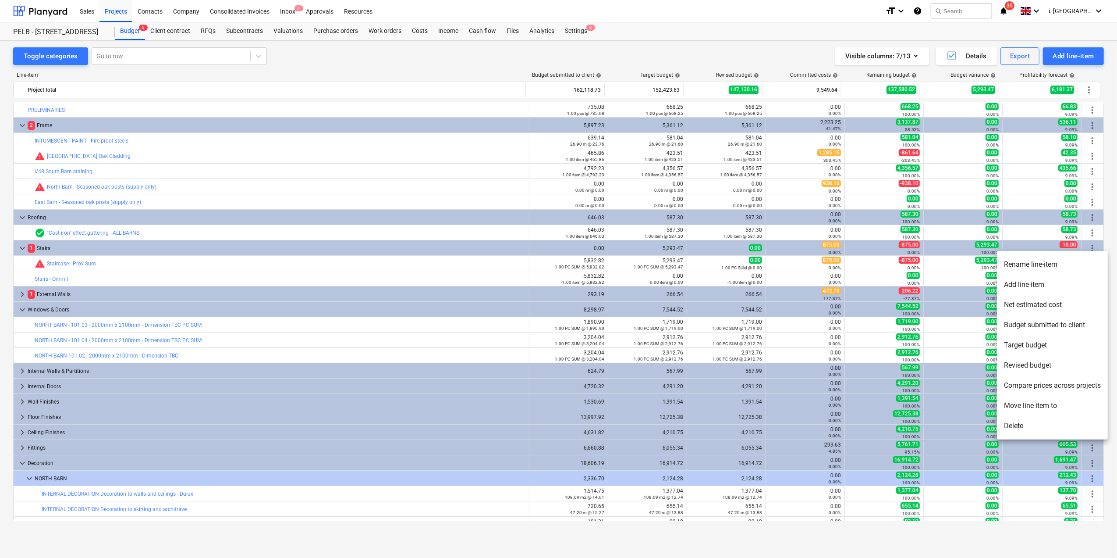
click at [549, 252] on li "Budget submitted to client" at bounding box center [1052, 325] width 111 height 20
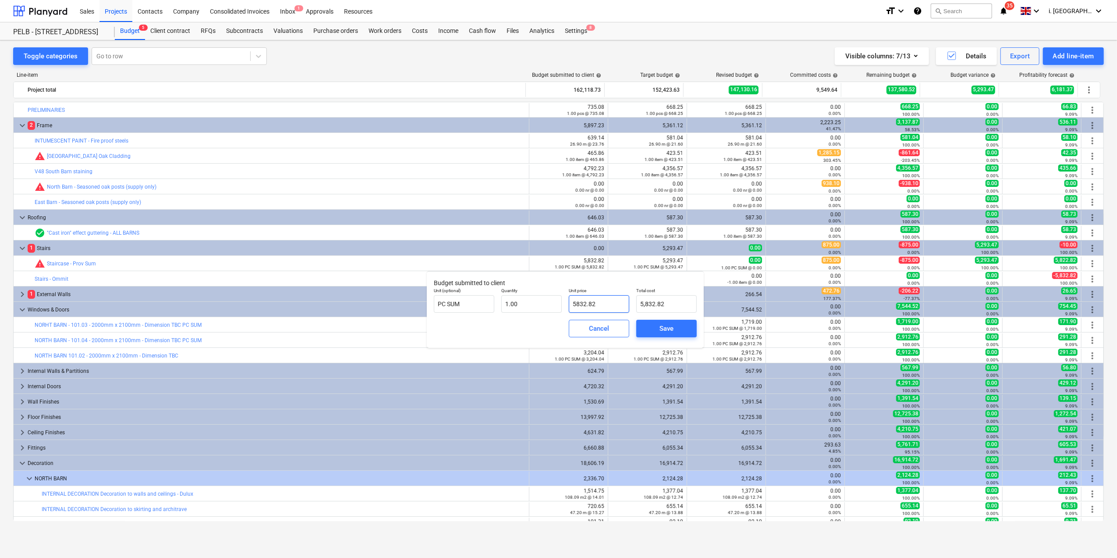
click at [549, 252] on input "5832.82" at bounding box center [599, 304] width 60 height 18
type input "5,832.82"
click at [549, 252] on div "Cancel" at bounding box center [599, 328] width 20 height 11
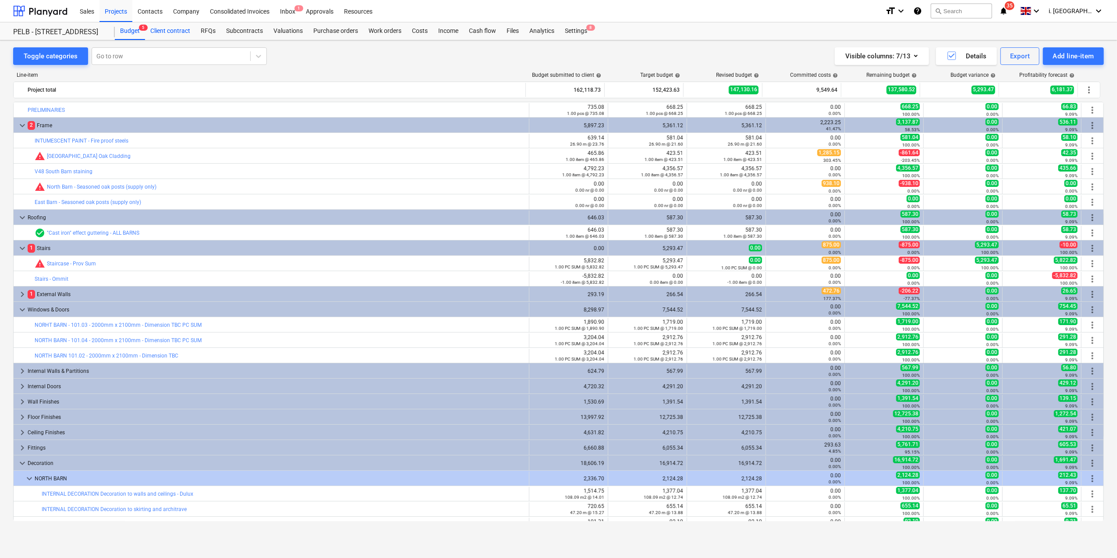
click at [149, 32] on div "Client contract" at bounding box center [170, 31] width 50 height 18
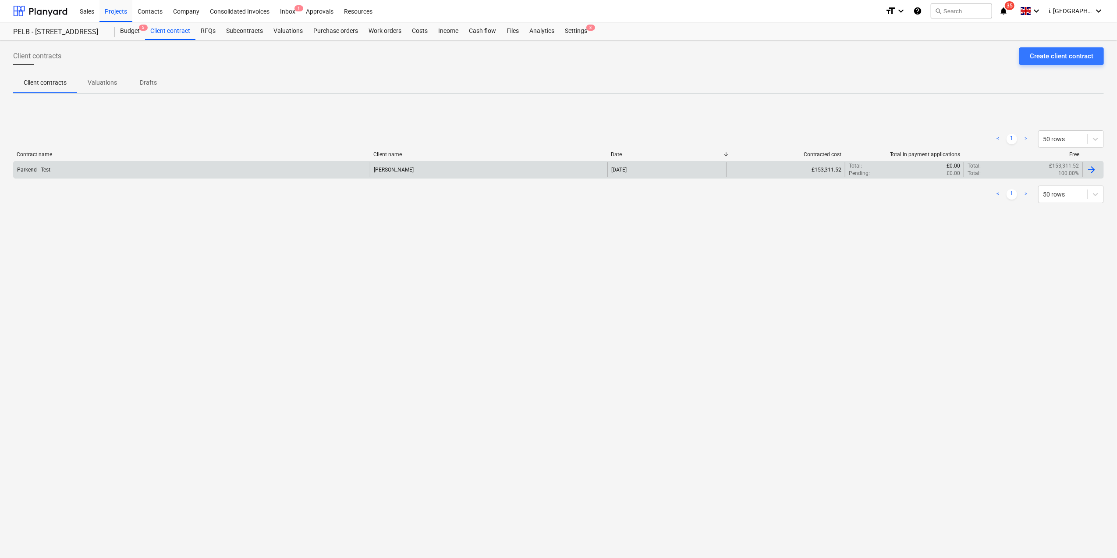
click at [171, 174] on div "Parkend - Test" at bounding box center [192, 169] width 356 height 15
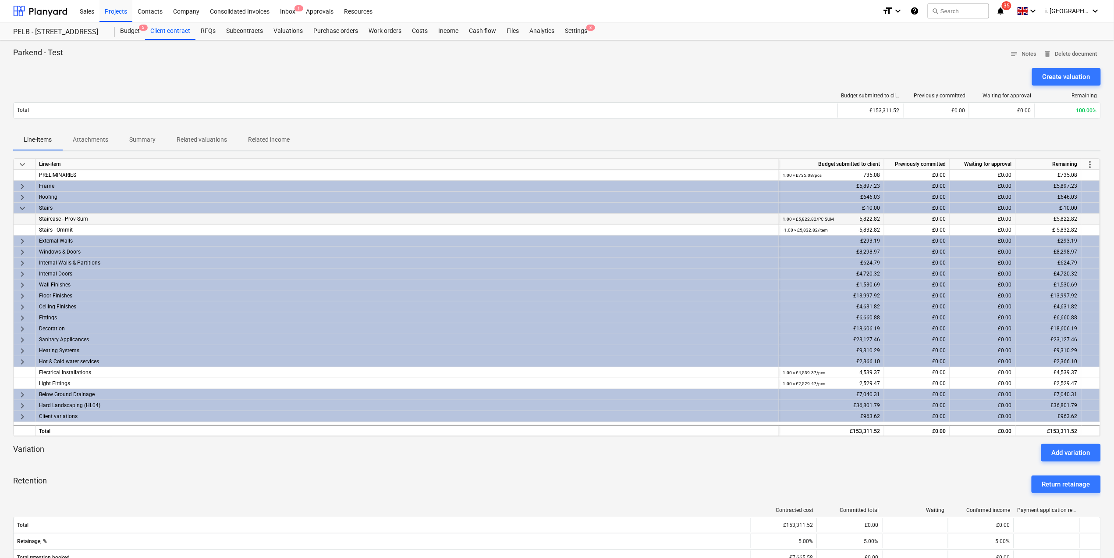
click at [549, 222] on div "1.00 × £5,822.82 / PC SUM 5,822.82" at bounding box center [832, 218] width 98 height 11
drag, startPoint x: 864, startPoint y: 221, endPoint x: 874, endPoint y: 221, distance: 10.1
click at [549, 221] on div "1.00 × £5,822.82 / PC SUM 5,822.82" at bounding box center [832, 218] width 98 height 11
drag, startPoint x: 874, startPoint y: 221, endPoint x: 846, endPoint y: 218, distance: 28.3
click at [549, 220] on div "1.00 × £5,822.82 / PC SUM 5,822.82" at bounding box center [832, 218] width 98 height 11
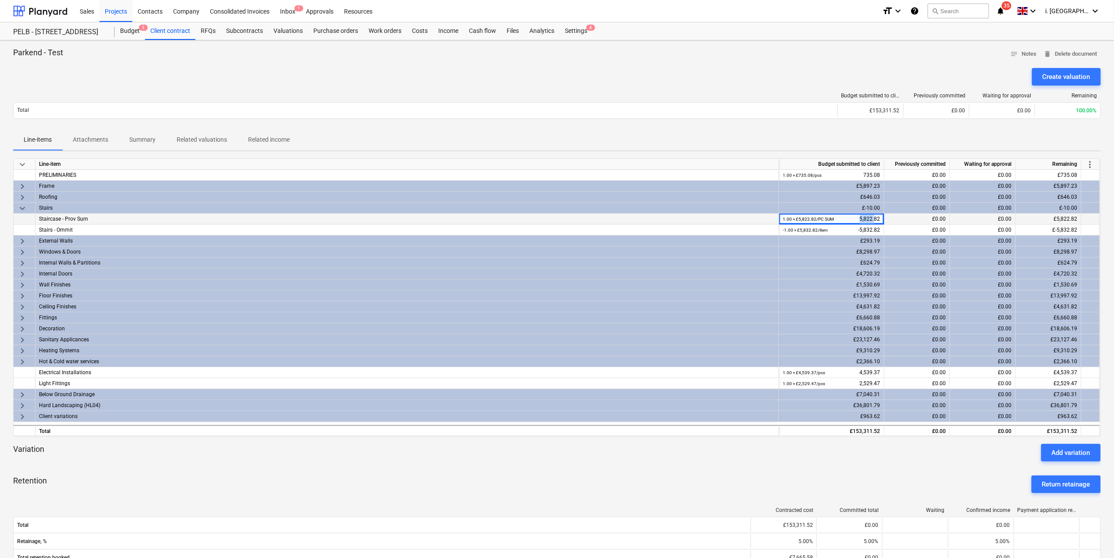
drag, startPoint x: 846, startPoint y: 218, endPoint x: 875, endPoint y: 218, distance: 29.4
click at [549, 218] on div "1.00 × £5,822.82 / PC SUM 5,822.82" at bounding box center [832, 218] width 98 height 11
drag, startPoint x: 875, startPoint y: 218, endPoint x: 854, endPoint y: 216, distance: 20.7
click at [549, 216] on div "1.00 × £5,822.82 / PC SUM 5,822.82" at bounding box center [832, 218] width 98 height 11
drag, startPoint x: 852, startPoint y: 216, endPoint x: 875, endPoint y: 216, distance: 23.2
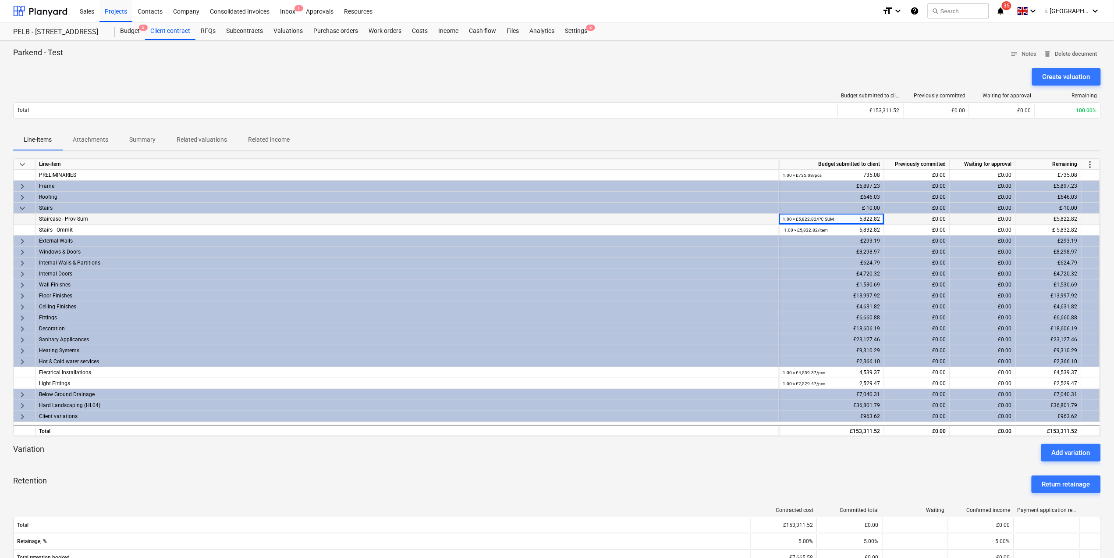
click at [549, 216] on div "1.00 × £5,822.82 / PC SUM 5,822.82" at bounding box center [832, 218] width 98 height 11
drag, startPoint x: 847, startPoint y: 218, endPoint x: 886, endPoint y: 216, distance: 38.2
click at [0, 0] on div "Staircase - Prov Sum 1.00 × £5,822.82 / PC SUM 5,822.82 £0.00 £0.00 £5,822.82" at bounding box center [0, 0] width 0 height 0
drag, startPoint x: 886, startPoint y: 216, endPoint x: 836, endPoint y: 224, distance: 49.7
click at [549, 224] on div "1.00 × £5,822.82 / PC SUM 5,822.82" at bounding box center [832, 218] width 98 height 11
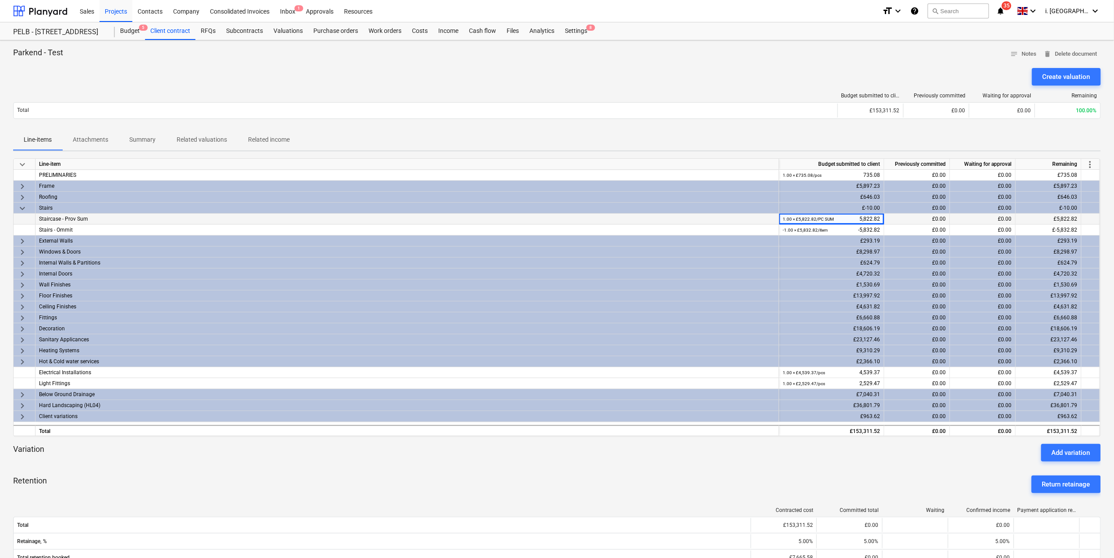
click at [549, 223] on div "1.00 × £5,822.82 / PC SUM 5,822.82" at bounding box center [832, 218] width 98 height 11
drag, startPoint x: 854, startPoint y: 222, endPoint x: 888, endPoint y: 220, distance: 33.4
click at [0, 0] on div "Staircase - Prov Sum 1.00 × £5,822.82 / PC SUM 5,822.82 £0.00 £0.00 £5,822.82" at bounding box center [0, 0] width 0 height 0
drag, startPoint x: 888, startPoint y: 220, endPoint x: 856, endPoint y: 222, distance: 31.6
click at [549, 222] on div "1.00 × £5,822.82 / PC SUM 5,822.82" at bounding box center [832, 218] width 98 height 11
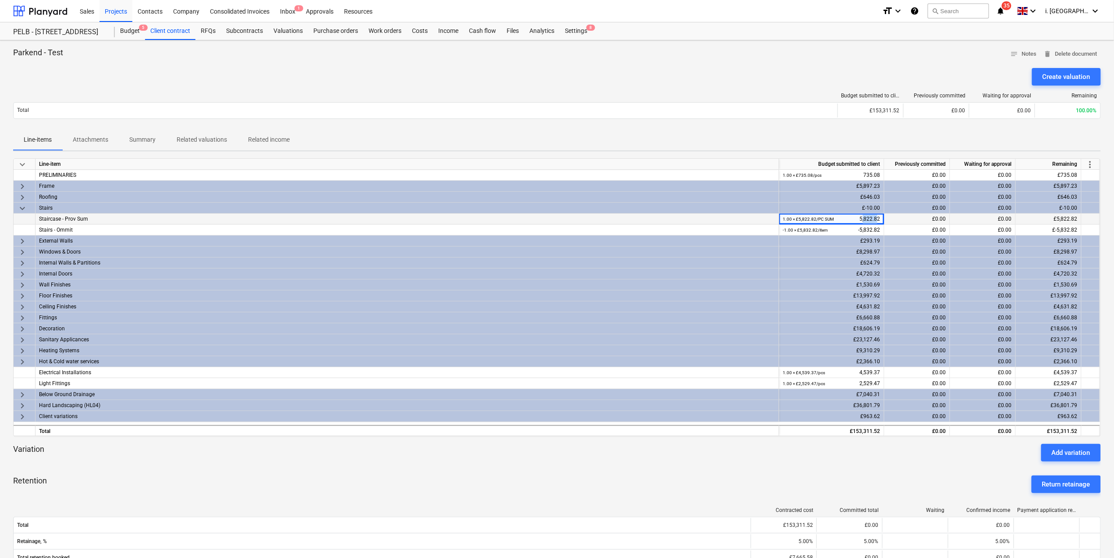
drag, startPoint x: 865, startPoint y: 220, endPoint x: 879, endPoint y: 221, distance: 13.6
click at [549, 221] on div "1.00 × £5,822.82 / PC SUM 5,822.82" at bounding box center [832, 218] width 98 height 11
drag, startPoint x: 879, startPoint y: 221, endPoint x: 860, endPoint y: 221, distance: 19.3
click at [549, 221] on div "1.00 × £5,822.82 / PC SUM 5,822.82" at bounding box center [832, 218] width 98 height 11
click at [549, 230] on div "£-5,832.82" at bounding box center [1049, 229] width 66 height 11
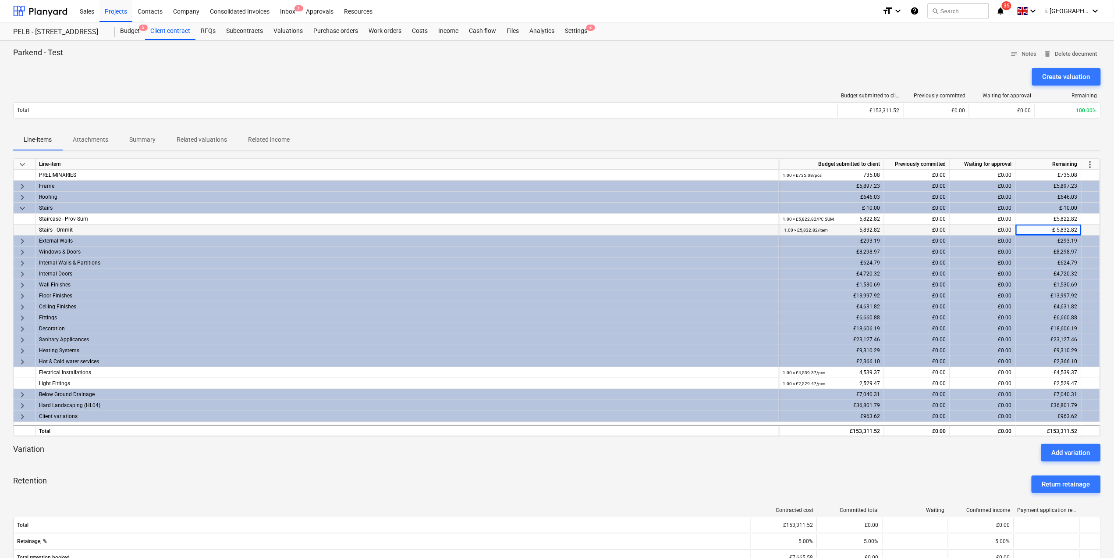
click at [549, 229] on div "-1.00 × £5,832.82 / item -5,832.82" at bounding box center [832, 229] width 98 height 11
click at [549, 228] on div "-1.00 × £5,832.82 / item -5,832.82" at bounding box center [832, 229] width 98 height 11
click at [181, 32] on div "Client contract" at bounding box center [170, 31] width 50 height 18
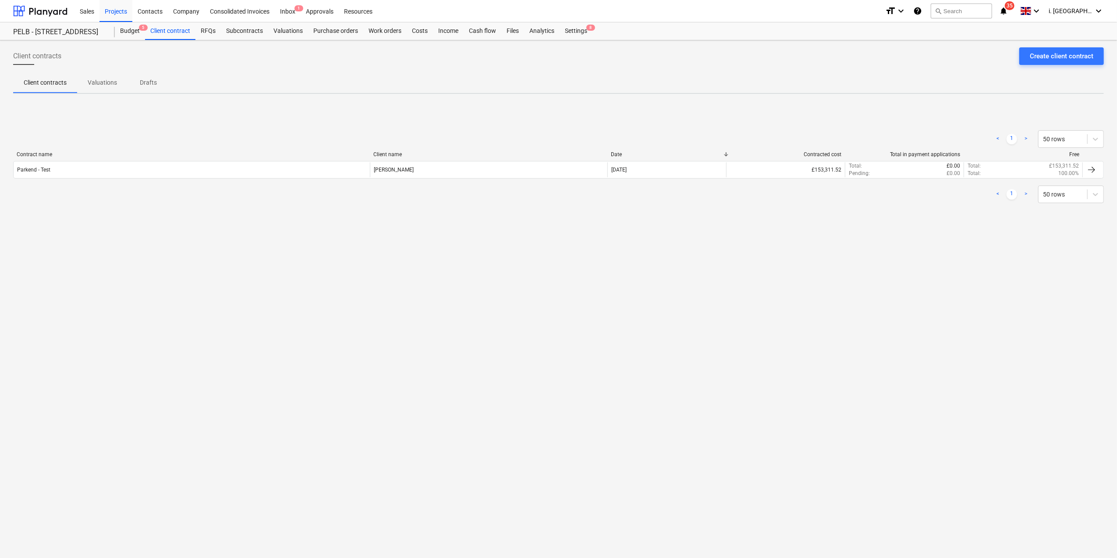
click at [103, 86] on p "Valuations" at bounding box center [102, 82] width 29 height 9
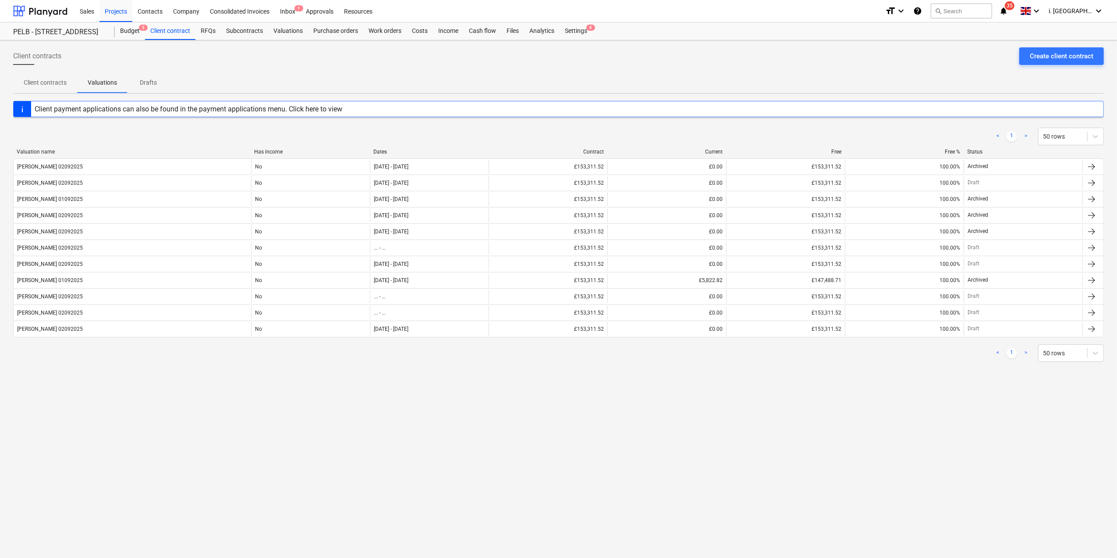
click at [64, 86] on p "Client contracts" at bounding box center [45, 82] width 43 height 9
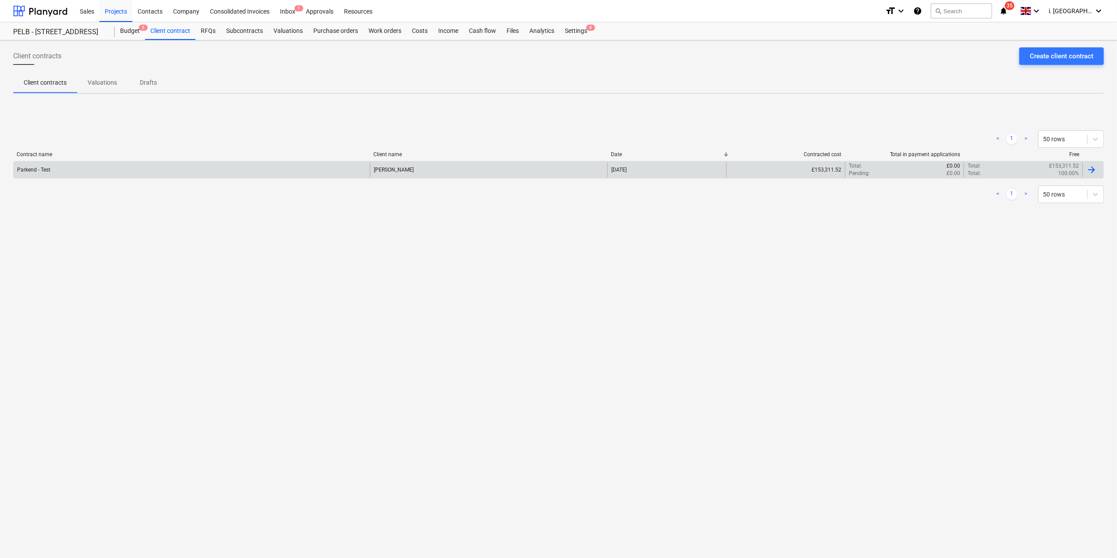
click at [549, 167] on div "[DATE]" at bounding box center [667, 169] width 119 height 15
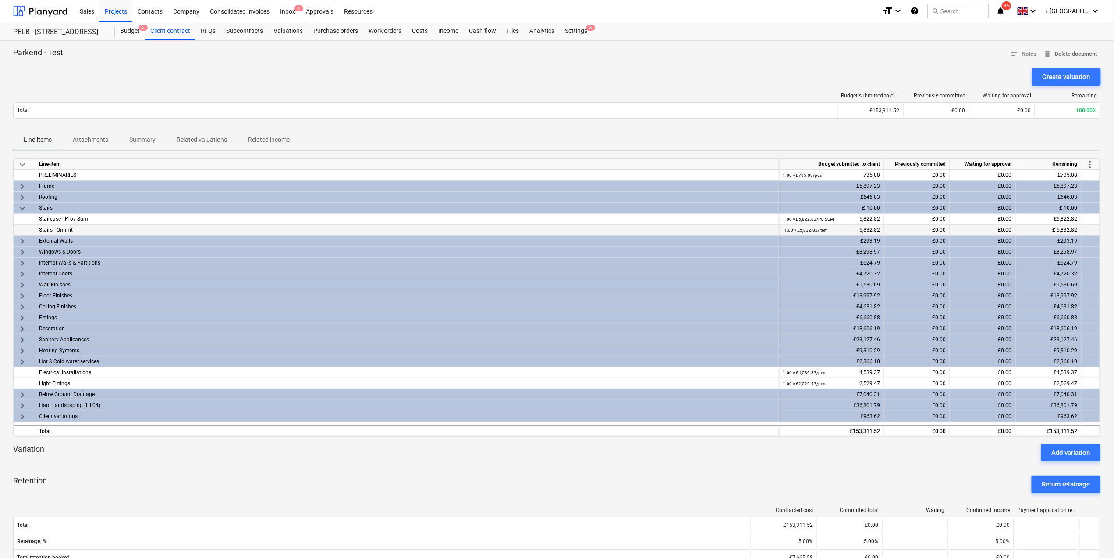
click at [549, 231] on div "£-5,832.82" at bounding box center [1049, 229] width 66 height 11
click at [549, 229] on div "-1.00 × £5,832.82 / item -5,832.82" at bounding box center [832, 229] width 98 height 11
drag, startPoint x: 865, startPoint y: 227, endPoint x: 873, endPoint y: 228, distance: 8.0
click at [549, 228] on div "-1.00 × £5,832.82 / item -5,832.82" at bounding box center [832, 229] width 98 height 11
click at [549, 75] on div "Create valuation" at bounding box center [1067, 76] width 48 height 11
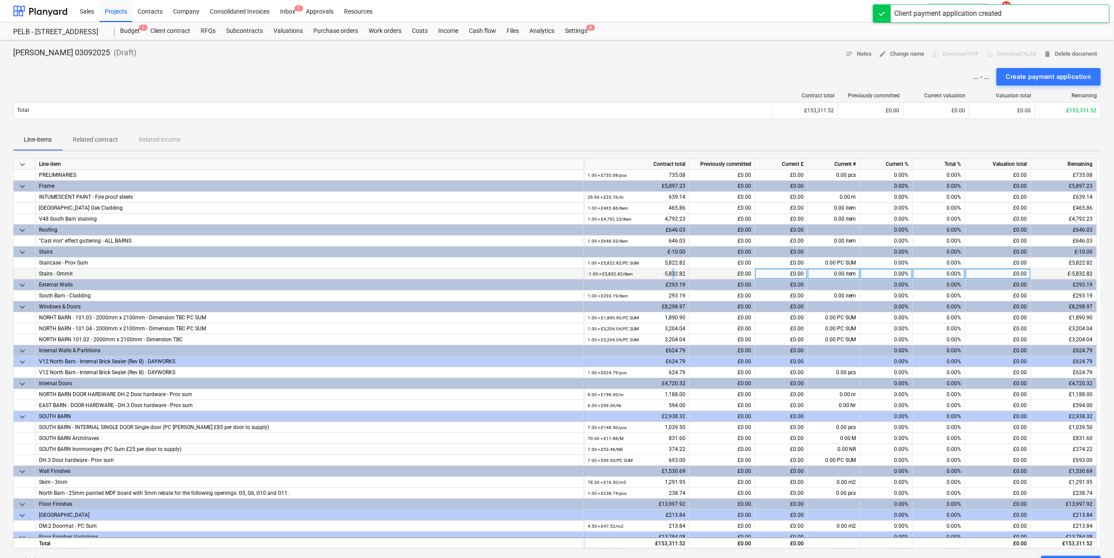
click at [549, 252] on div "-1.00 × £5,832.82 / item -5,832.82" at bounding box center [637, 273] width 98 height 11
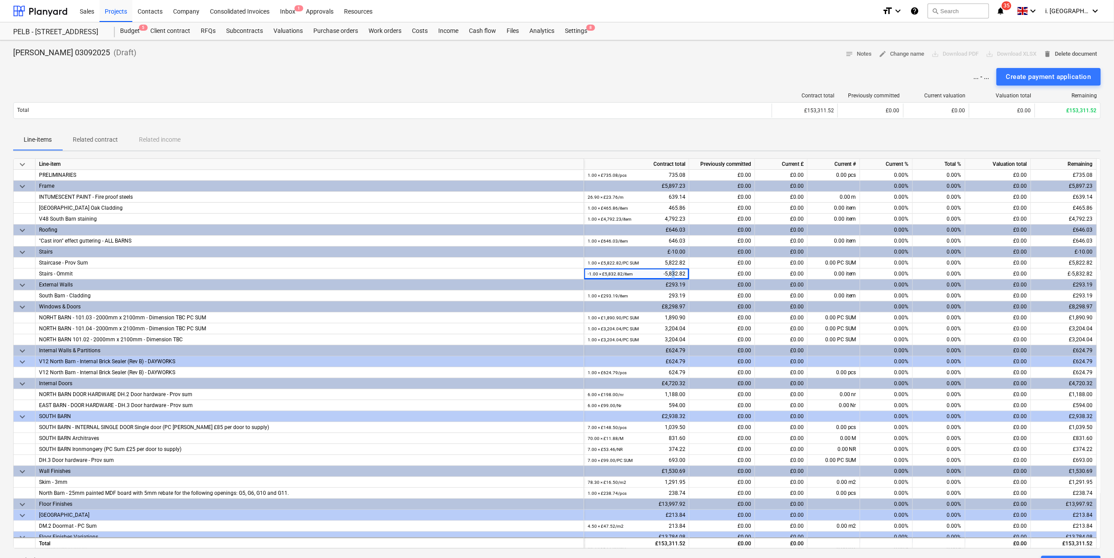
click at [549, 53] on span "delete Delete document" at bounding box center [1070, 54] width 53 height 10
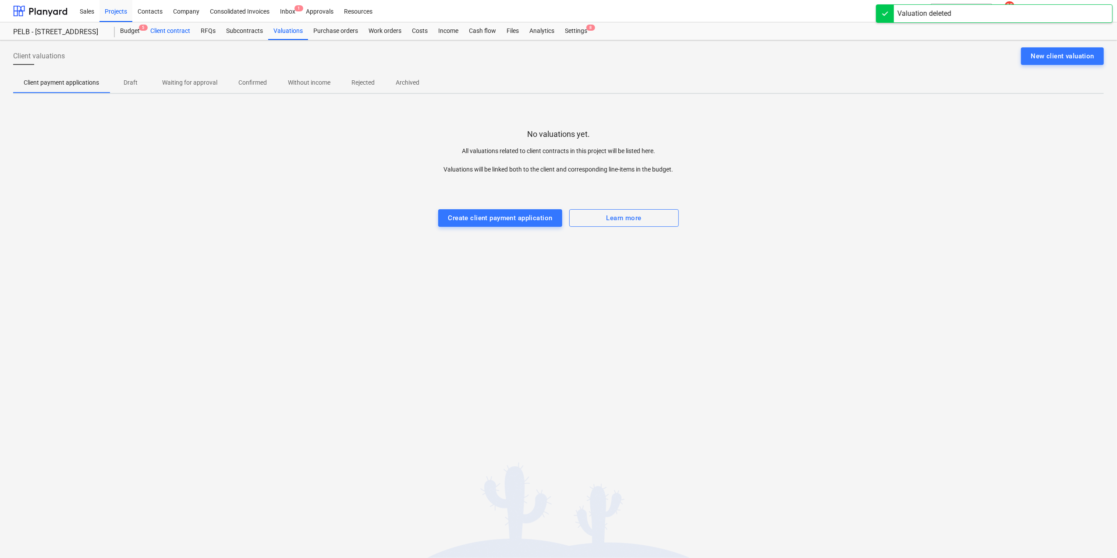
click at [166, 34] on div "Client contract" at bounding box center [170, 31] width 50 height 18
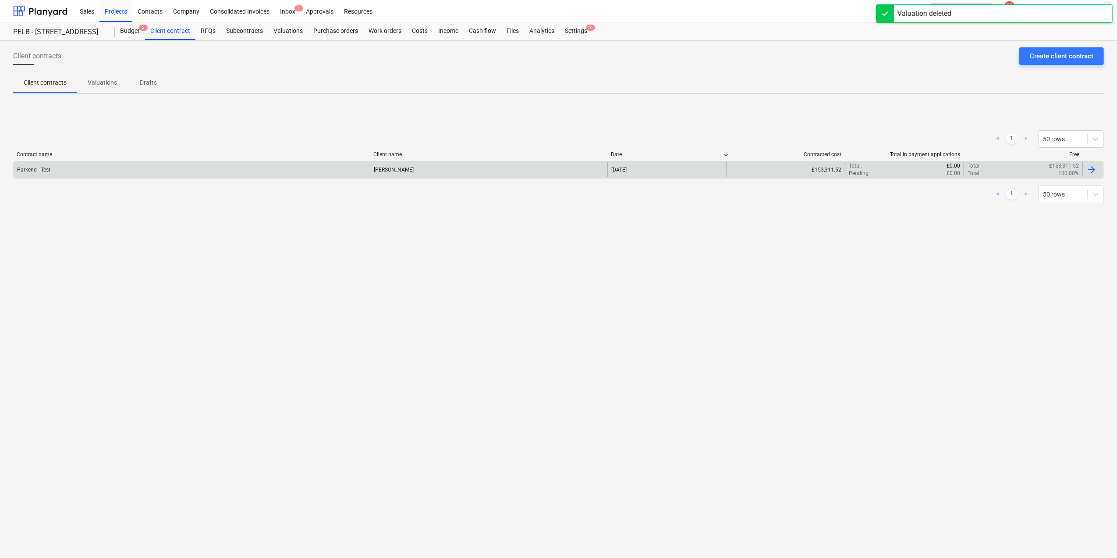
click at [111, 168] on div "Parkend - Test" at bounding box center [192, 169] width 356 height 15
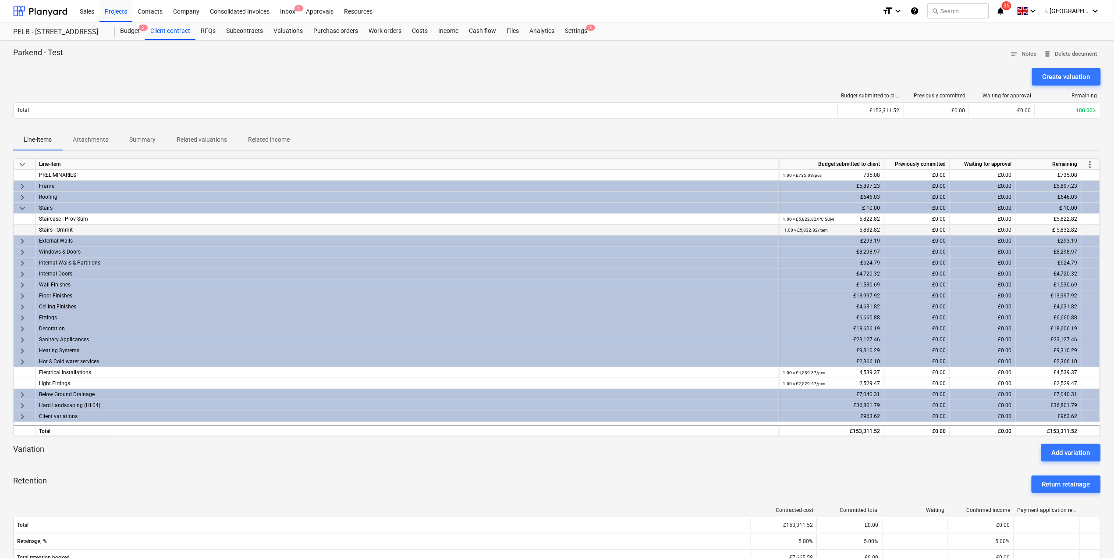
click at [549, 228] on div "-1.00 × £5,832.82 / item -5,832.82" at bounding box center [832, 229] width 98 height 11
click at [207, 142] on p "Related valuations" at bounding box center [202, 139] width 50 height 9
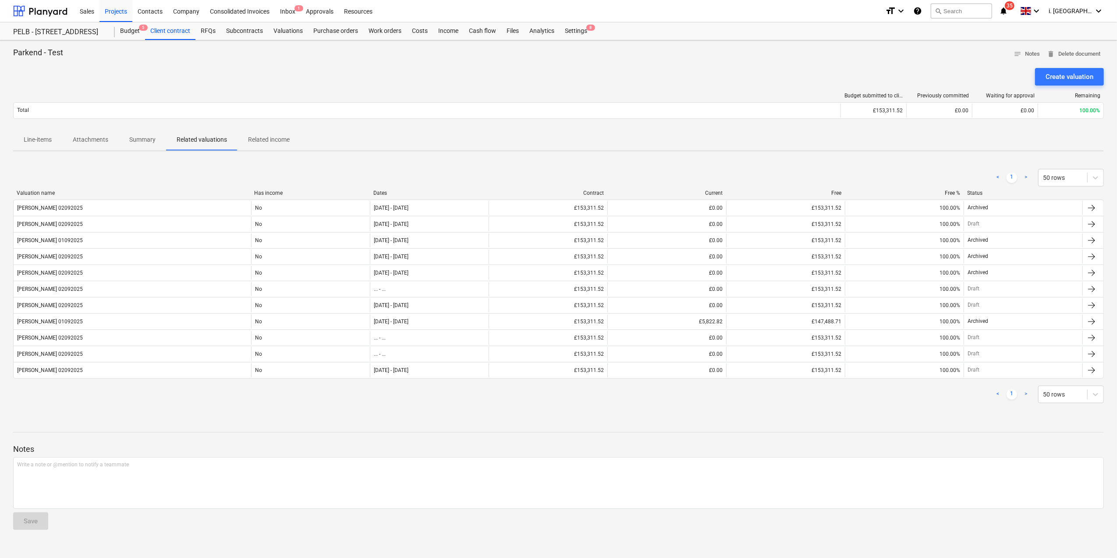
click at [254, 139] on p "Related income" at bounding box center [269, 139] width 42 height 9
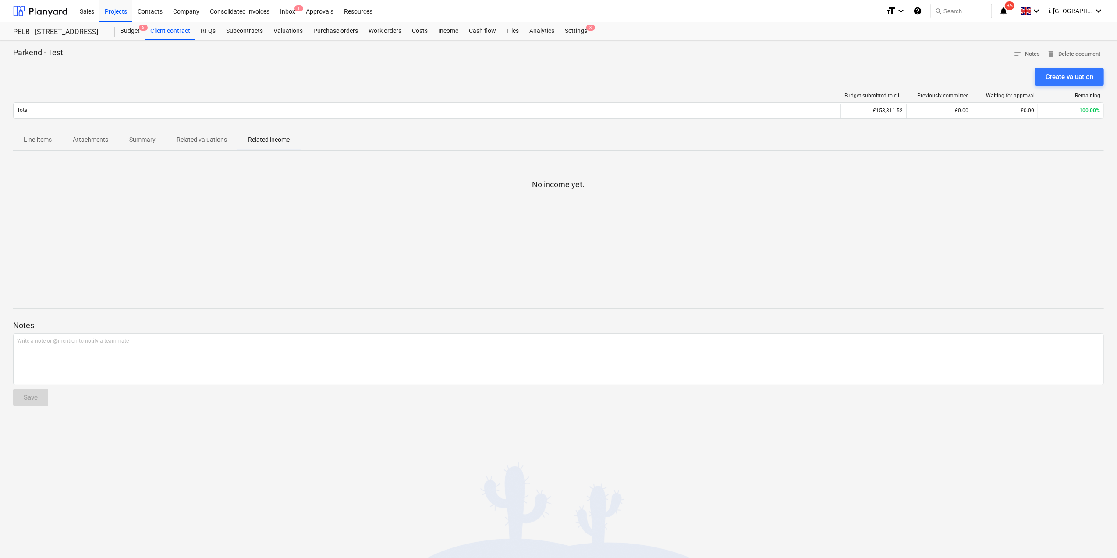
drag, startPoint x: 227, startPoint y: 144, endPoint x: 178, endPoint y: 140, distance: 49.2
click at [225, 144] on span "Related valuations" at bounding box center [201, 139] width 71 height 14
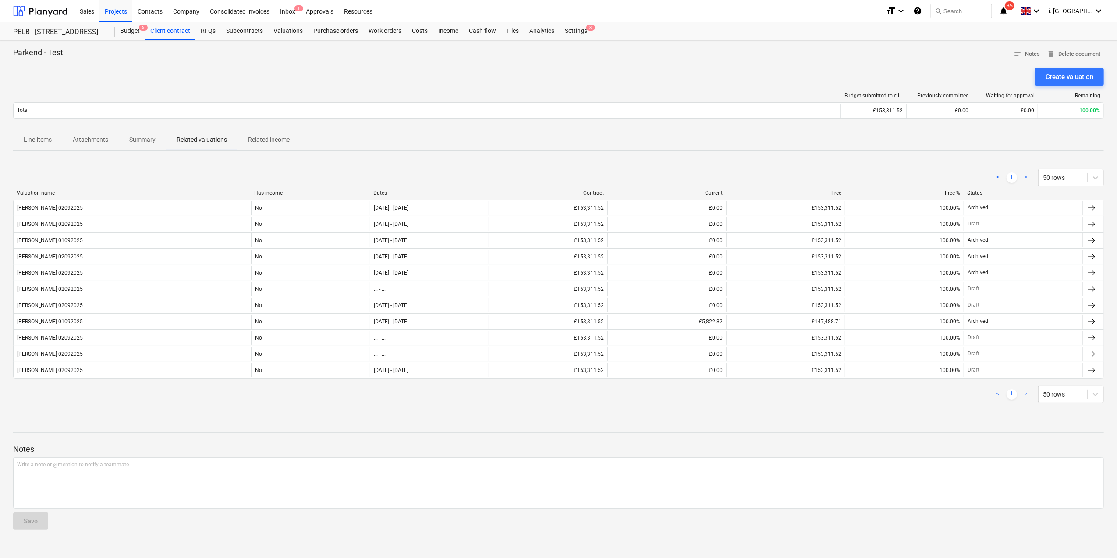
click at [139, 138] on p "Summary" at bounding box center [142, 139] width 26 height 9
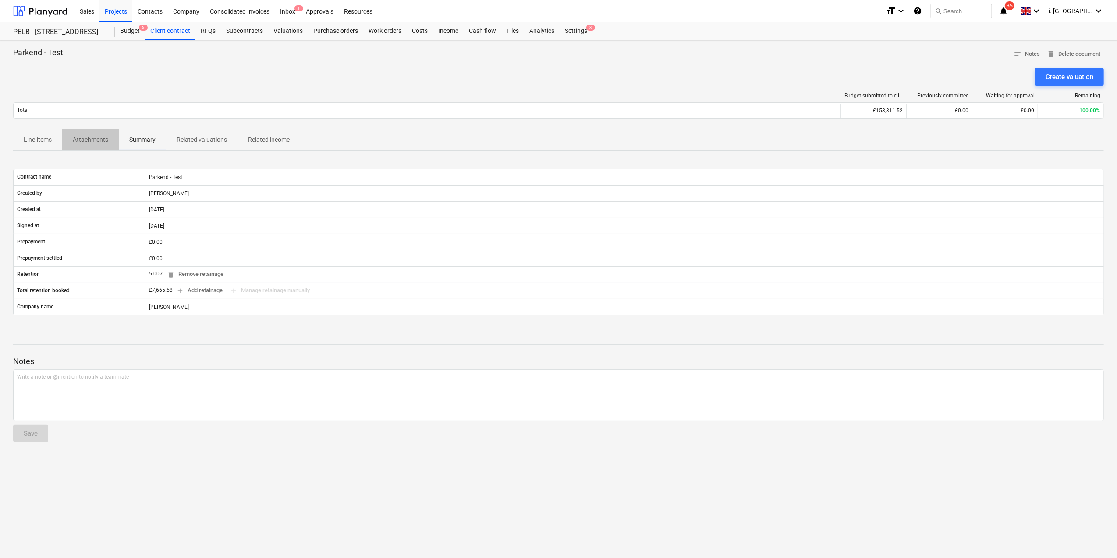
click at [102, 137] on p "Attachments" at bounding box center [91, 139] width 36 height 9
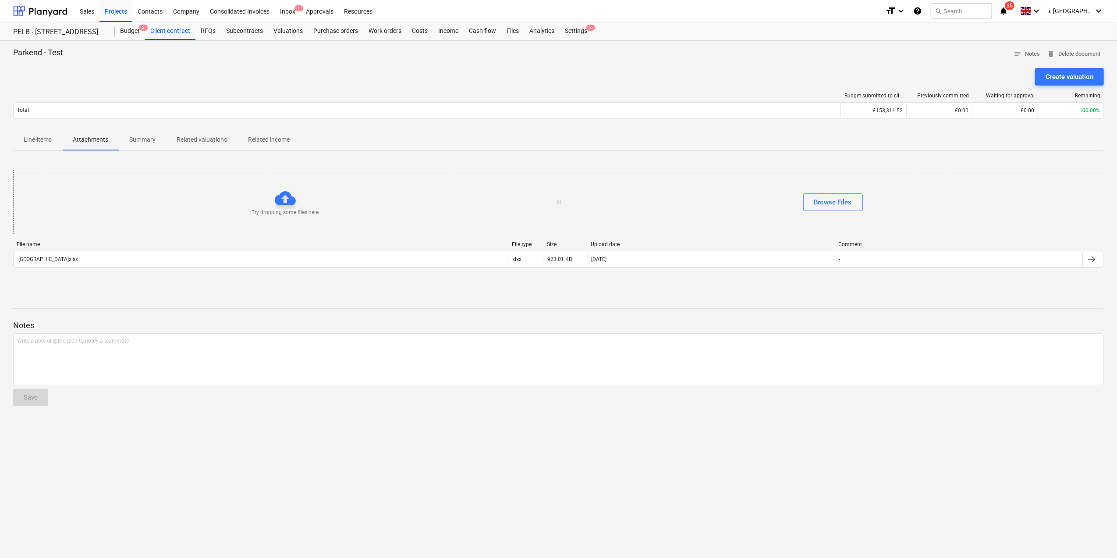
click at [27, 133] on span "Line-items" at bounding box center [37, 139] width 49 height 14
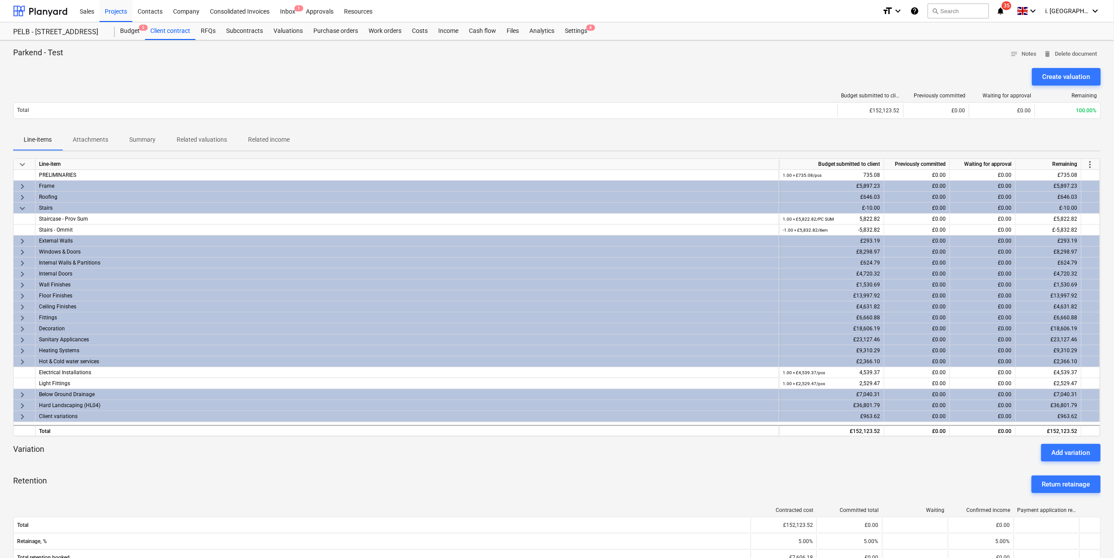
click at [19, 252] on span "keyboard_arrow_right" at bounding box center [22, 274] width 11 height 11
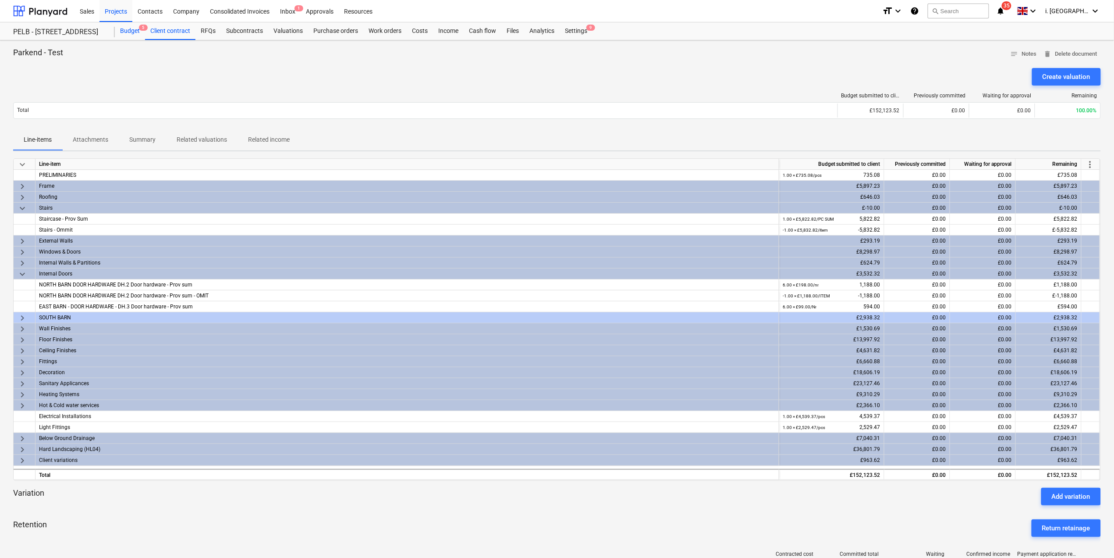
click at [128, 25] on div "Budget 5" at bounding box center [130, 31] width 30 height 18
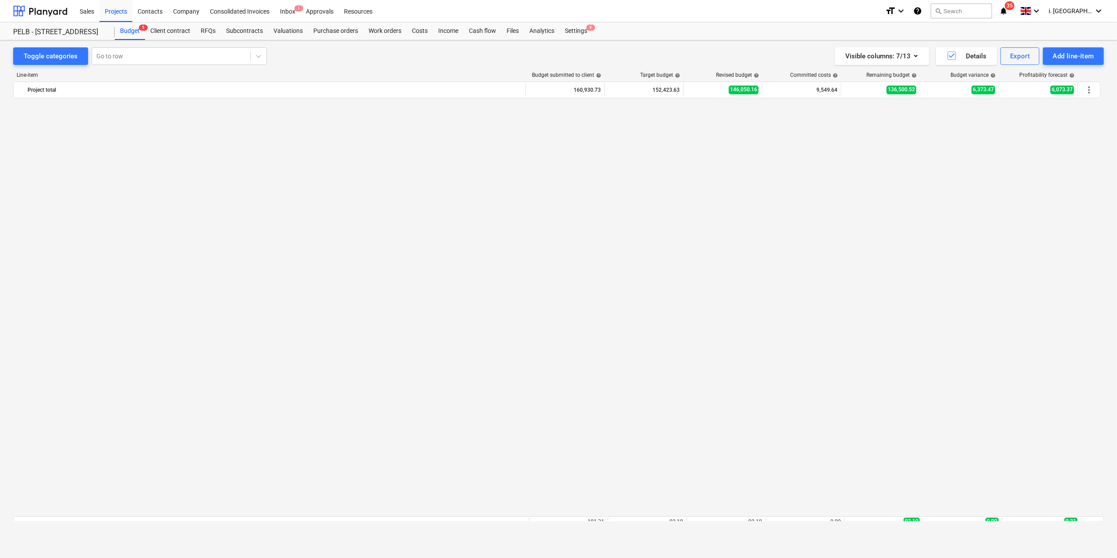
scroll to position [732, 0]
